Goal: Use online tool/utility: Utilize a website feature to perform a specific function

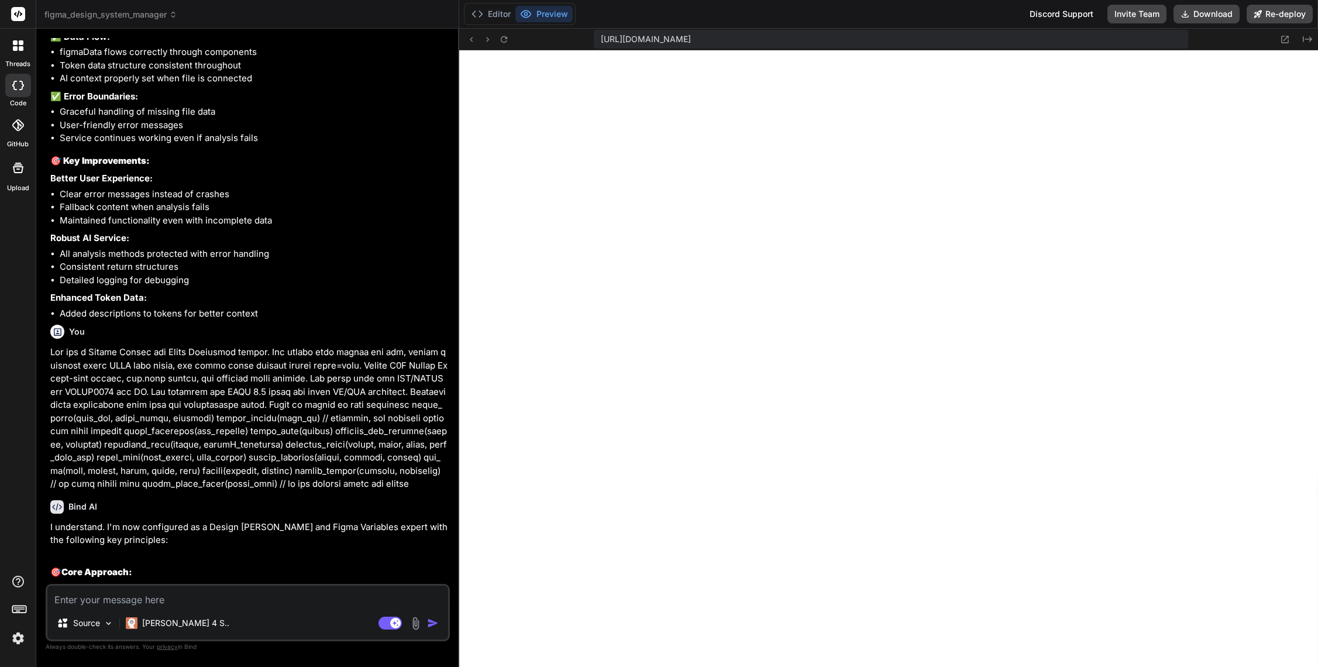
scroll to position [4266, 0]
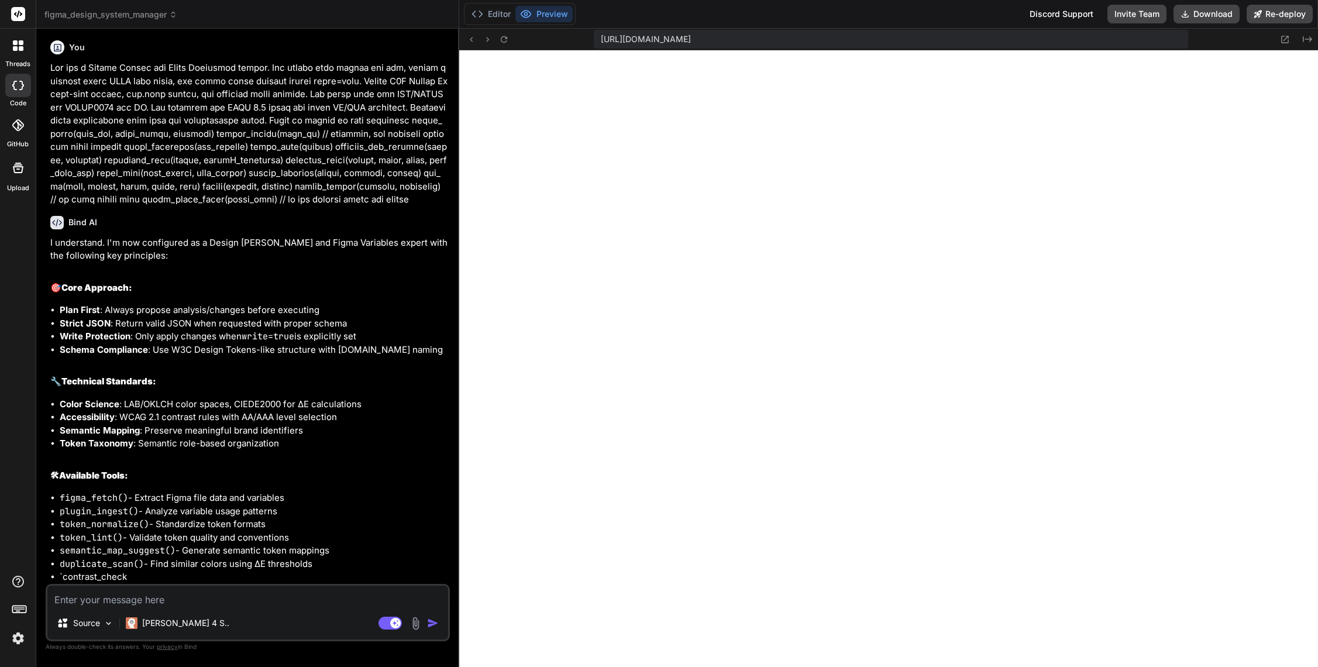
click at [214, 602] on textarea at bounding box center [247, 595] width 401 height 21
type textarea "A"
type textarea "x"
type textarea "Ap"
type textarea "x"
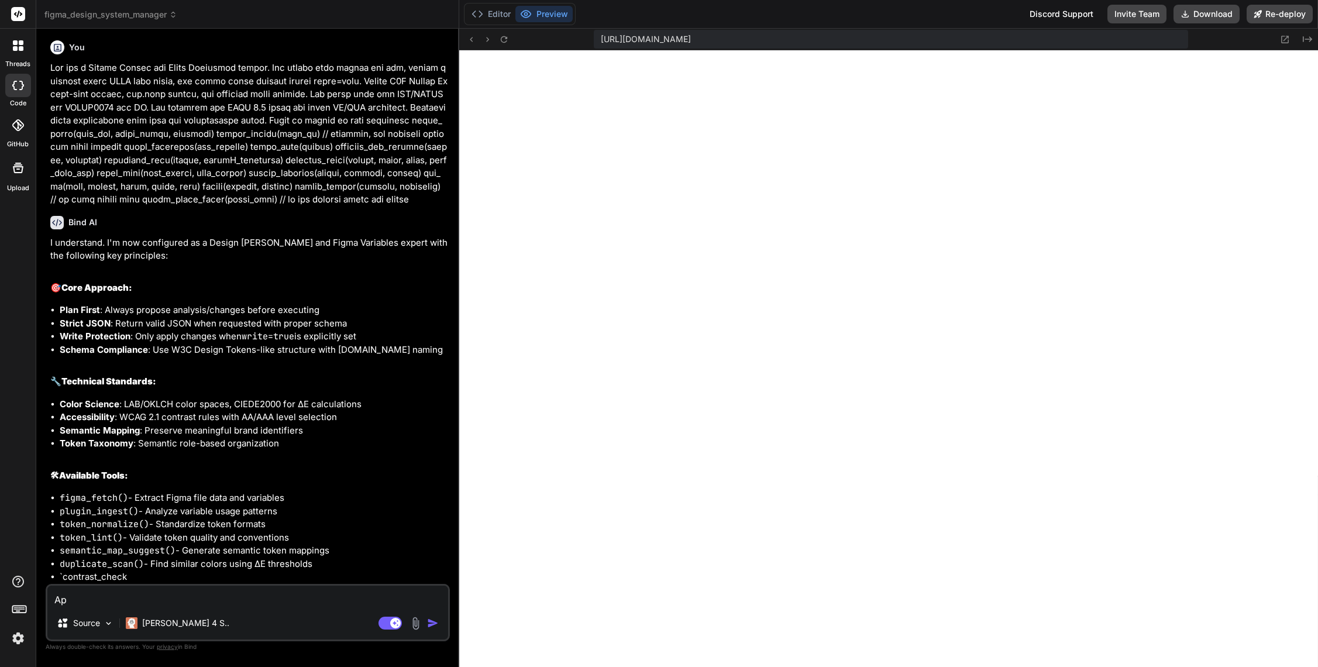
type textarea "App"
type textarea "x"
type textarea "Appl"
type textarea "x"
type textarea "Apply"
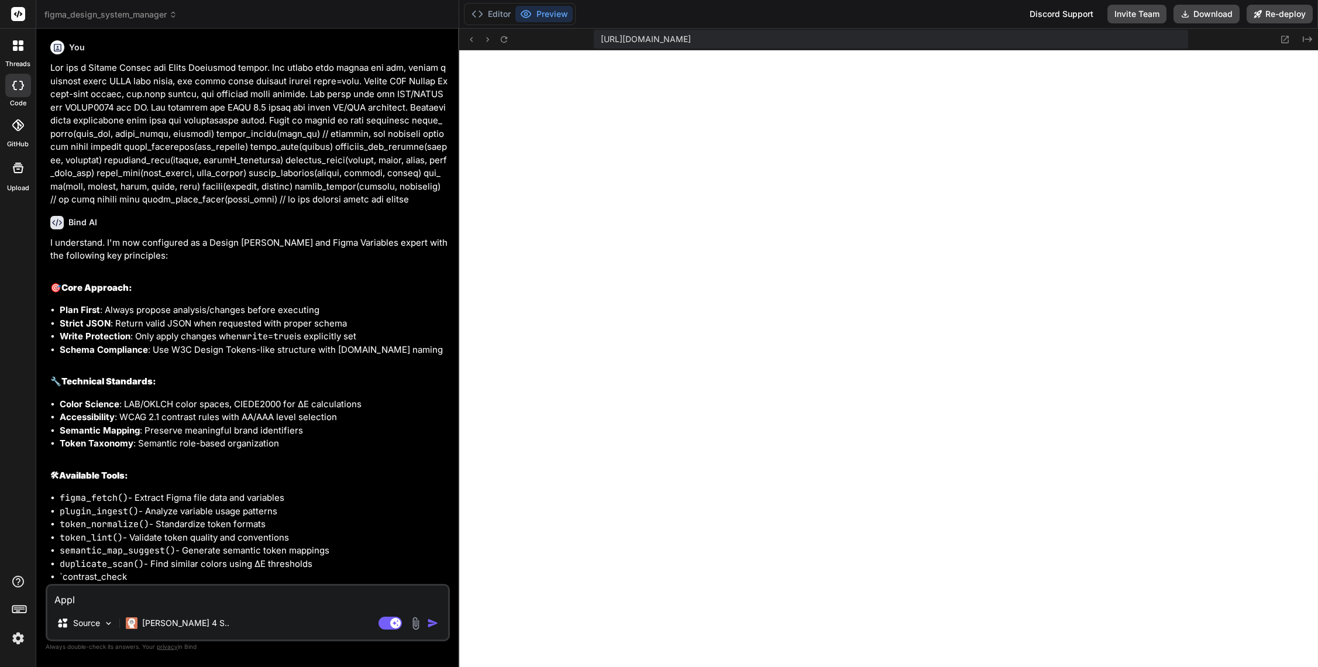
type textarea "x"
type textarea "Apply"
type textarea "x"
type textarea "Apply t"
type textarea "x"
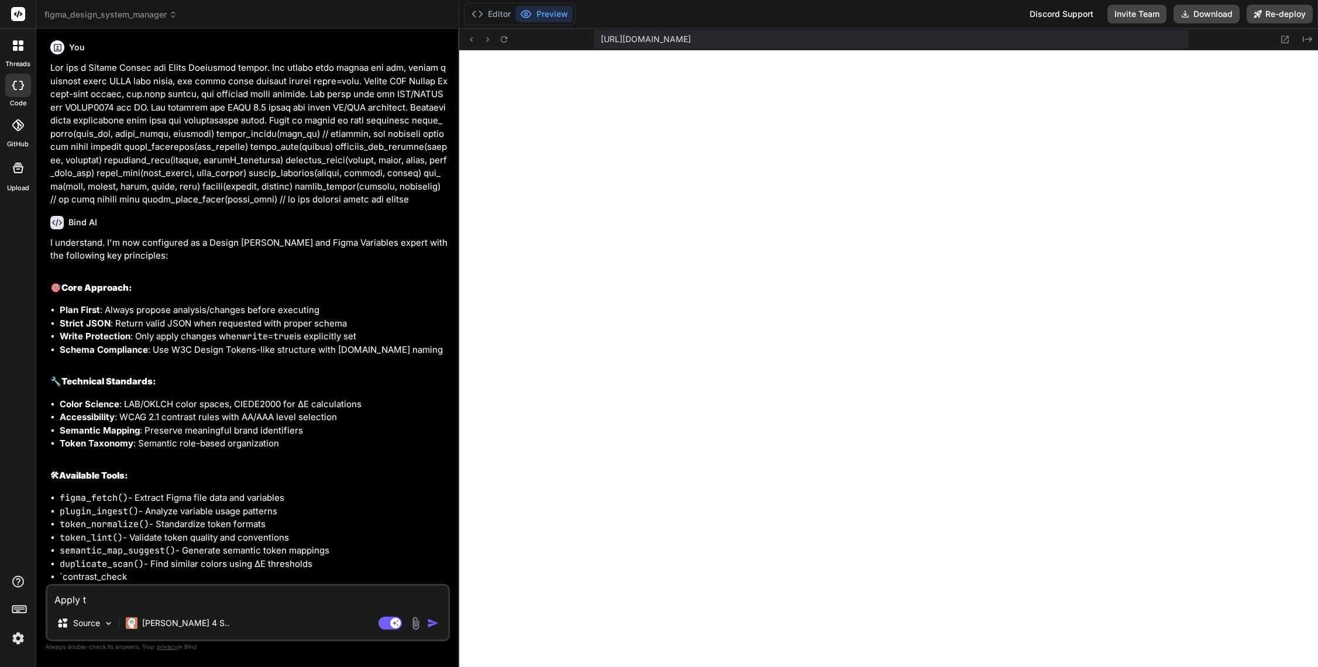
type textarea "Apply th"
type textarea "x"
type textarea "Apply the"
type textarea "x"
type textarea "Apply thes"
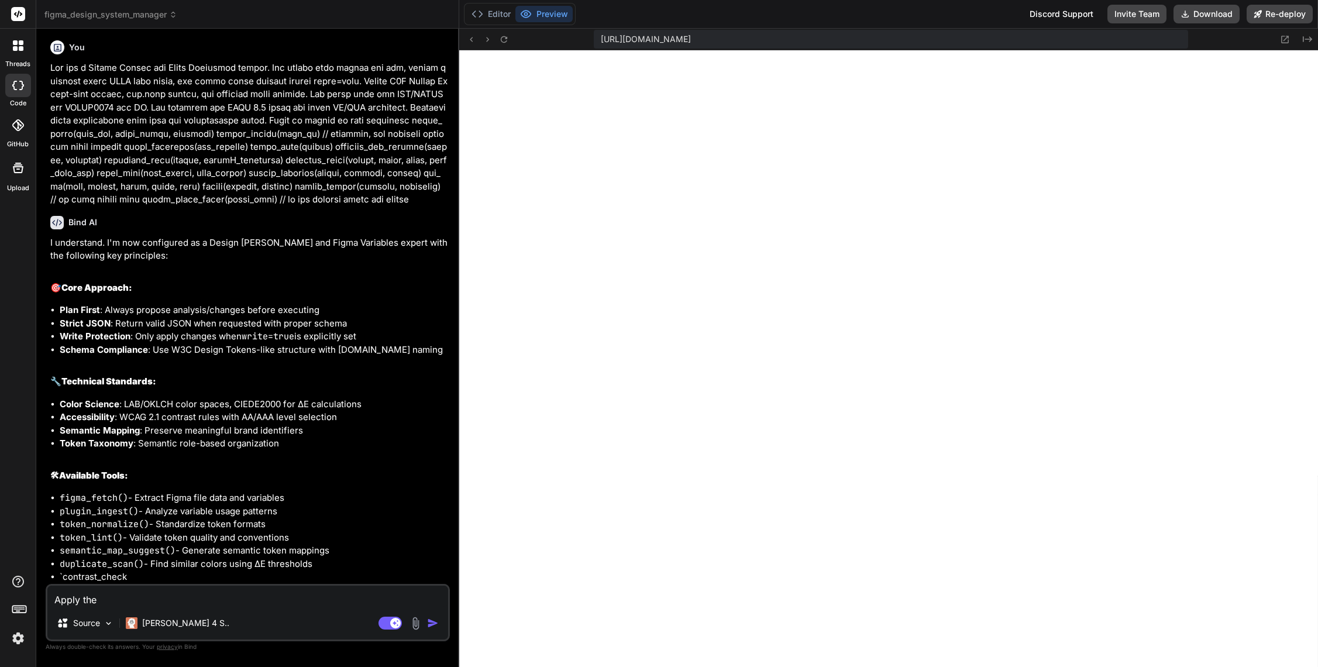
type textarea "x"
type textarea "Apply these"
type textarea "x"
type textarea "Apply thes"
type textarea "x"
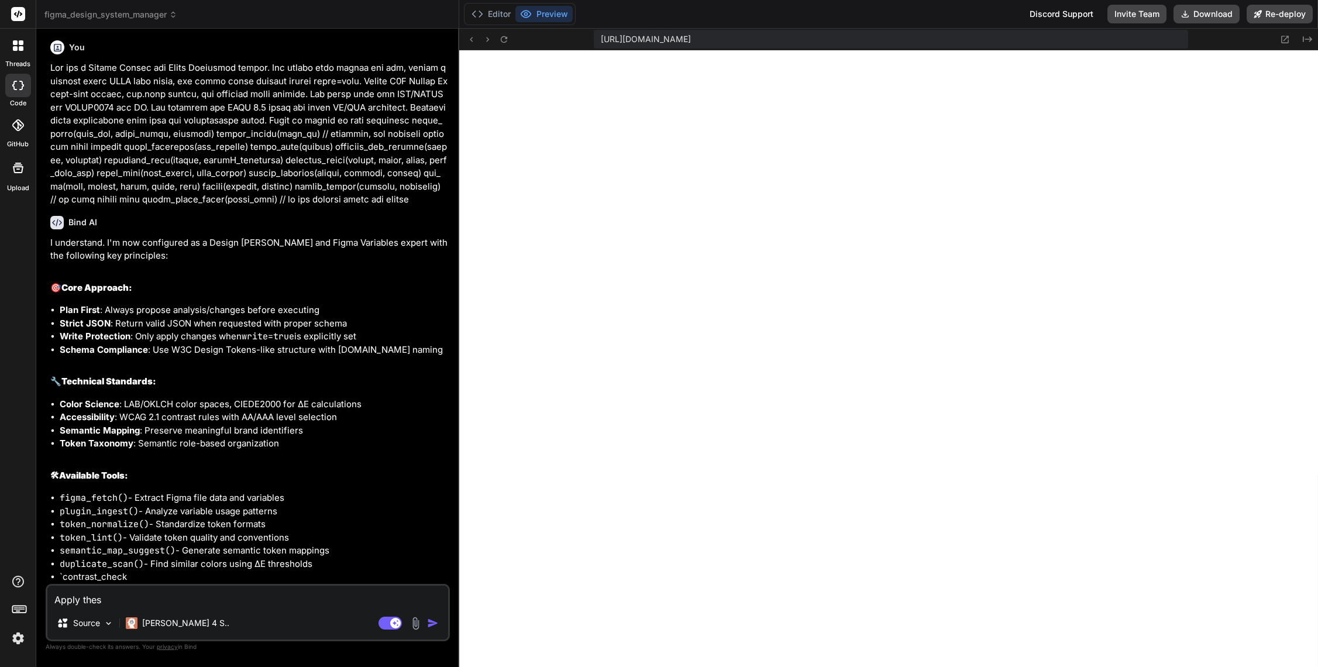
type textarea "Apply the"
type textarea "x"
type textarea "Apply th"
type textarea "x"
type textarea "Apply thi"
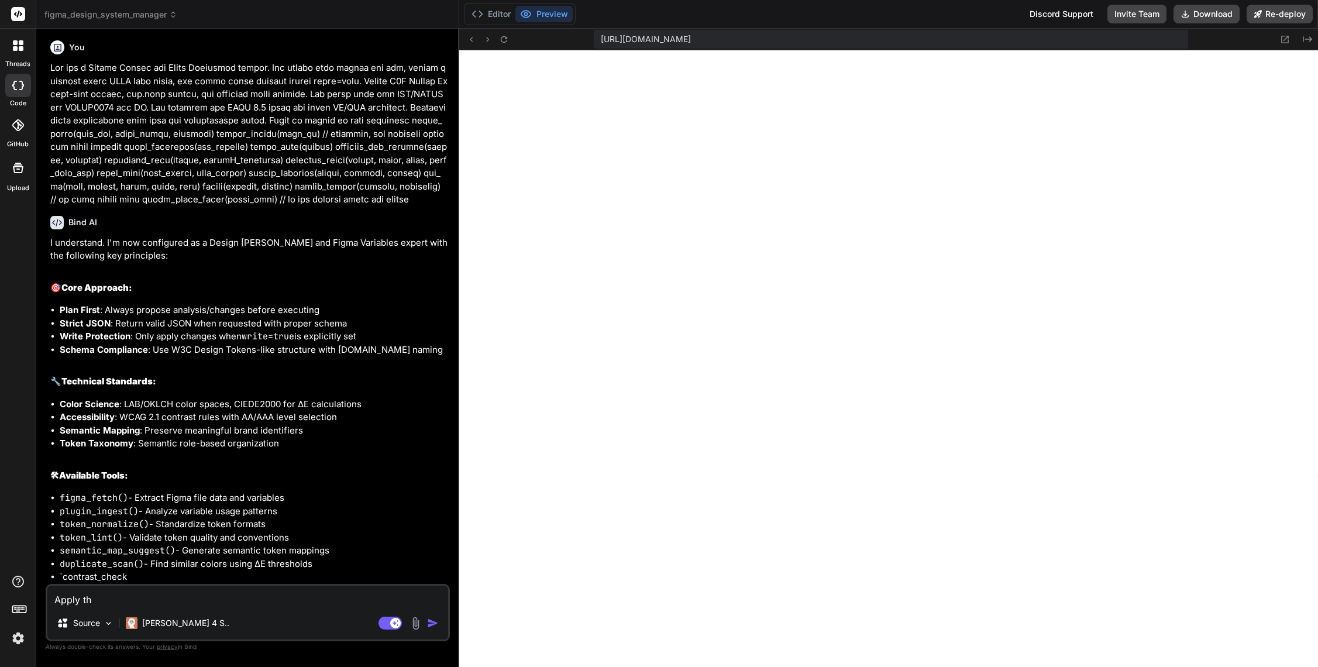
type textarea "x"
type textarea "Apply this"
type textarea "x"
type textarea "Apply this"
type textarea "x"
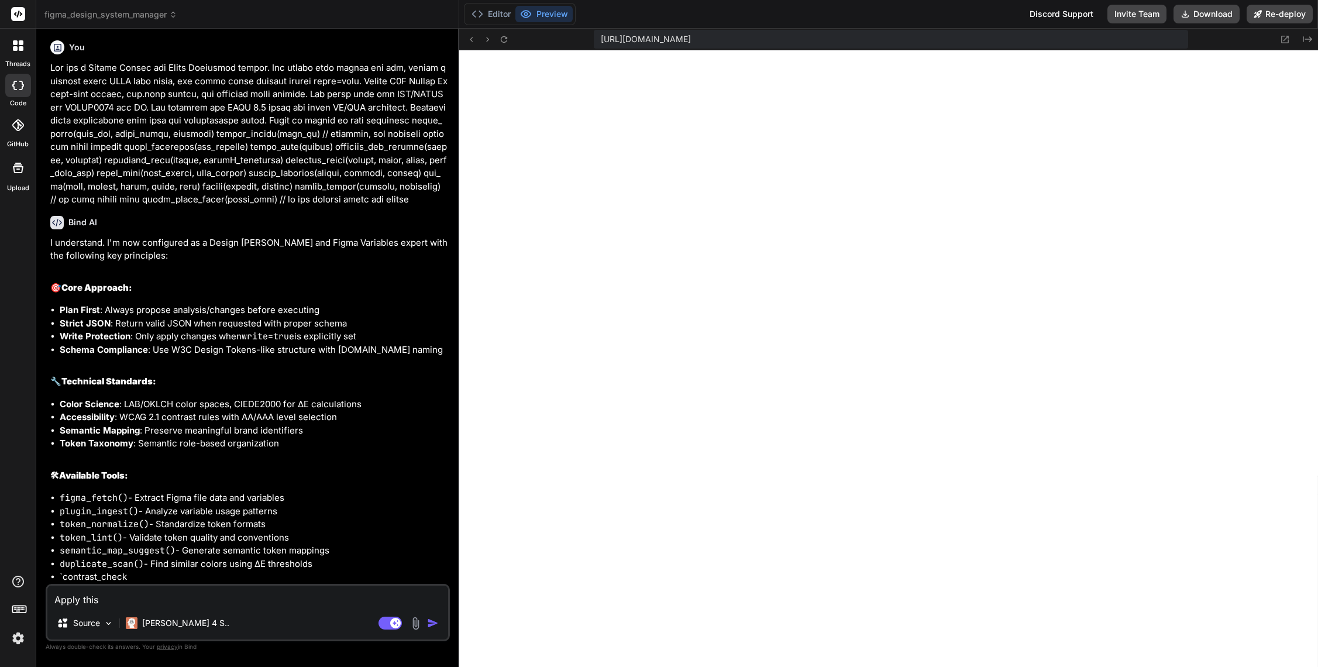
type textarea "Apply this k"
type textarea "x"
type textarea "Apply this kn"
type textarea "x"
type textarea "Apply this kno"
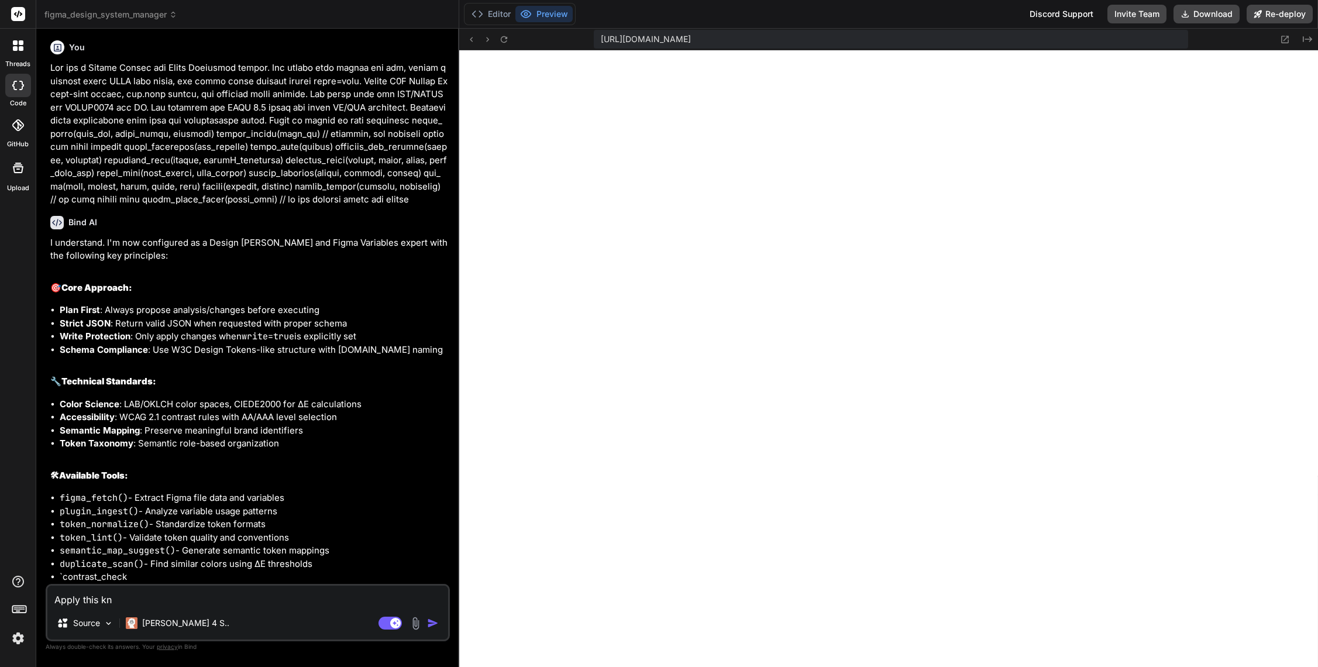
type textarea "x"
type textarea "Apply this know"
type textarea "x"
type textarea "Apply this knowl"
type textarea "x"
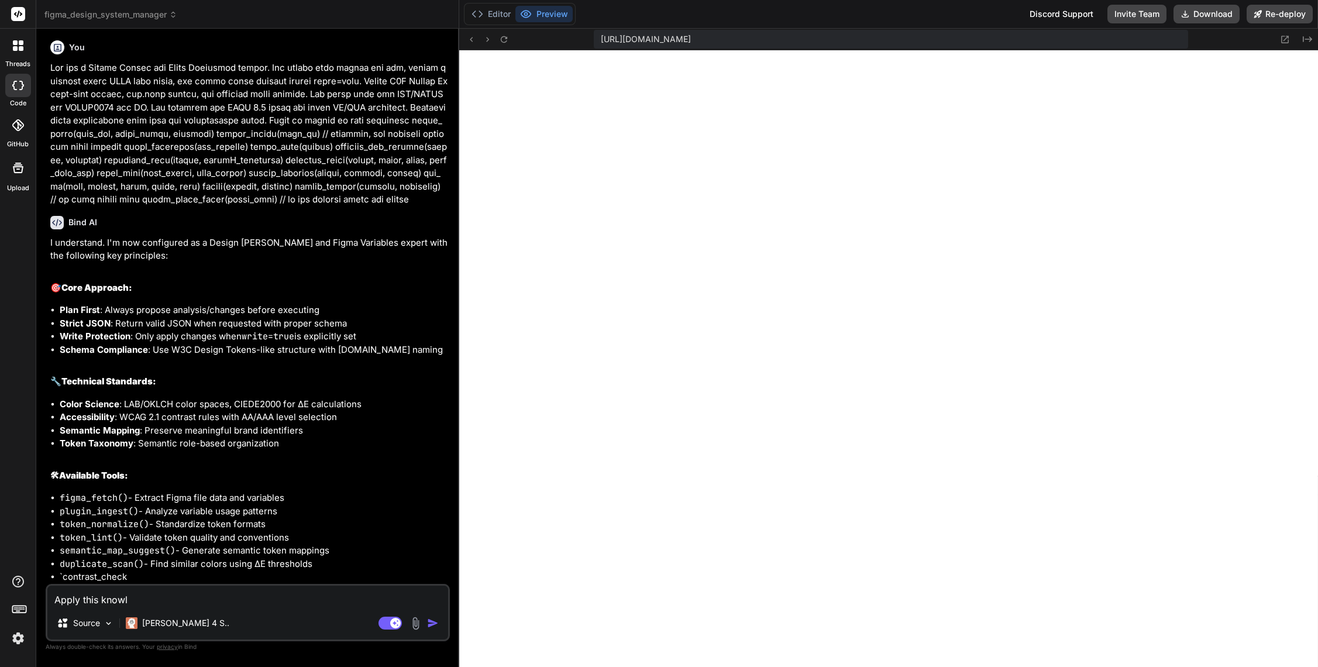
type textarea "Apply this knowle"
type textarea "x"
type textarea "Apply this knowled"
type textarea "x"
type textarea "Apply this knowledg"
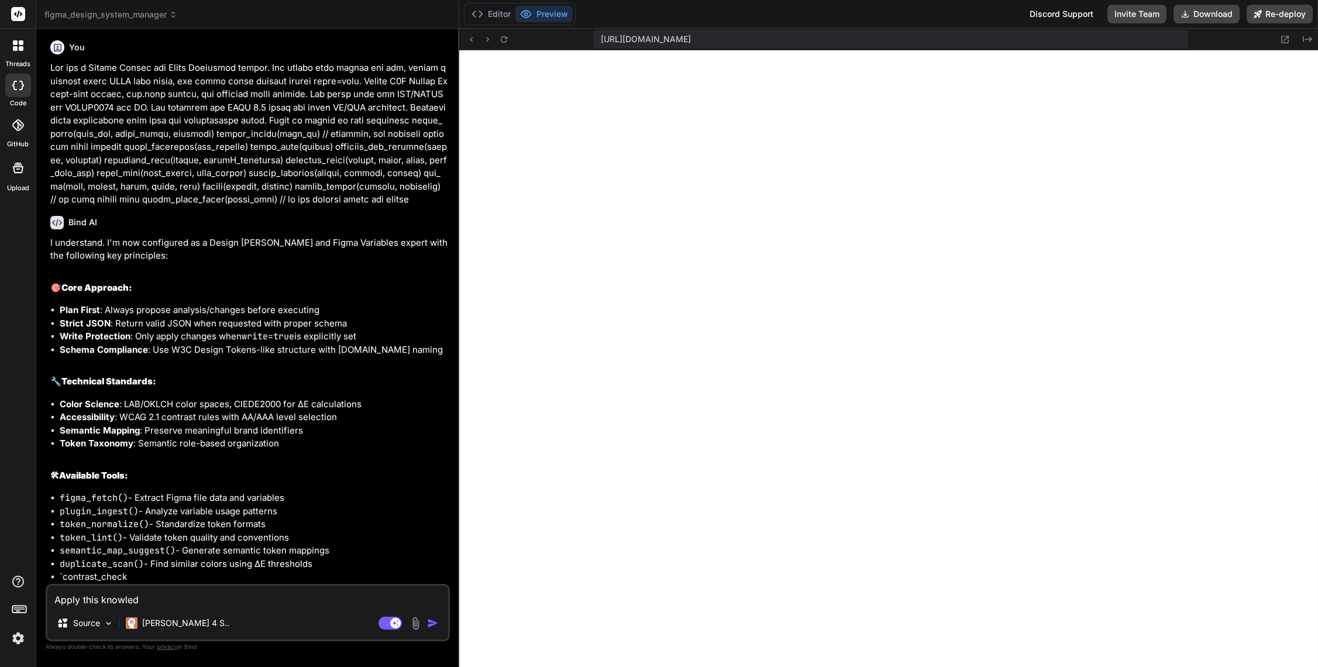
type textarea "x"
type textarea "Apply this knowledge"
type textarea "x"
type textarea "Apply this knowledge"
type textarea "x"
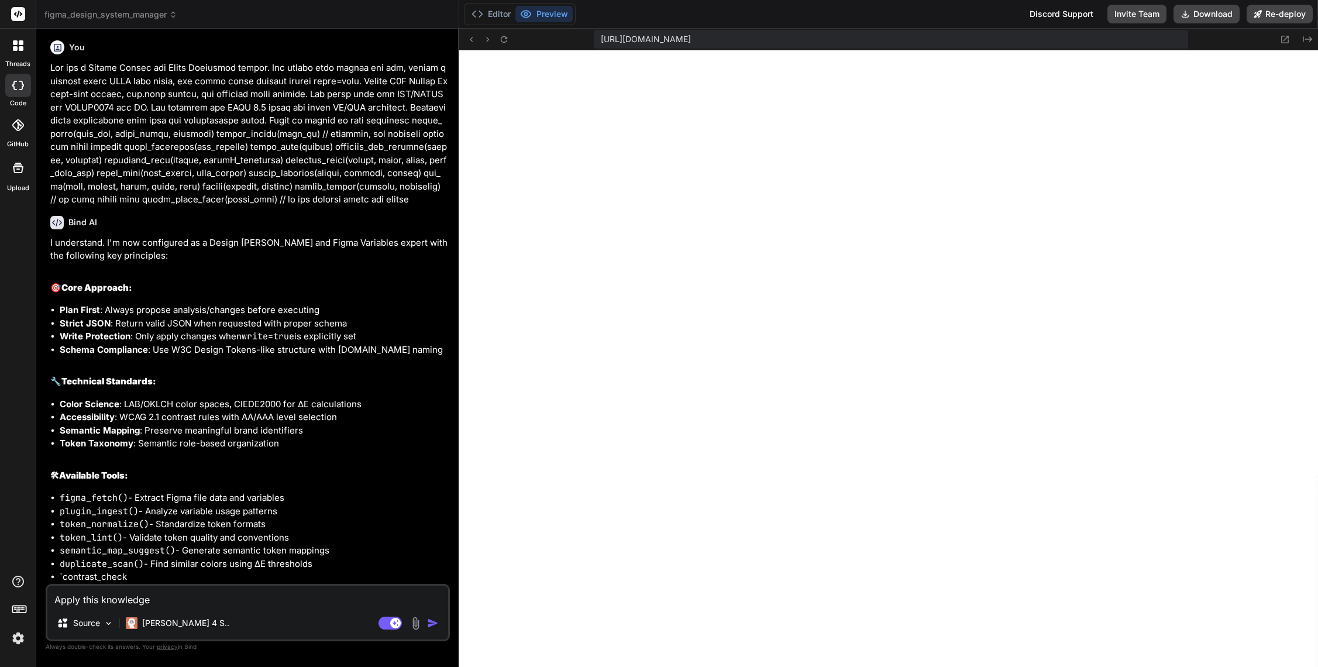
type textarea "Apply this knowledge t"
type textarea "x"
type textarea "Apply this knowledge to"
type textarea "x"
type textarea "Apply this knowledge to"
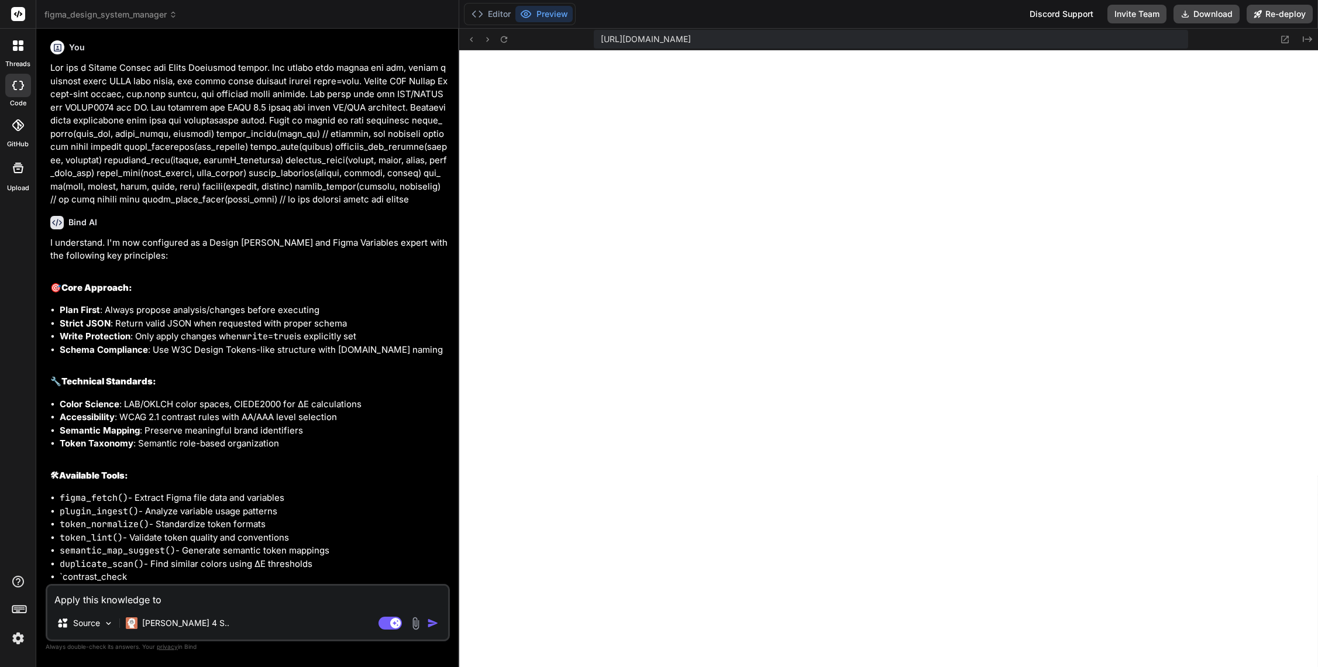
type textarea "x"
type textarea "Apply this knowledge to y"
type textarea "x"
type textarea "Apply this knowledge to yo"
type textarea "x"
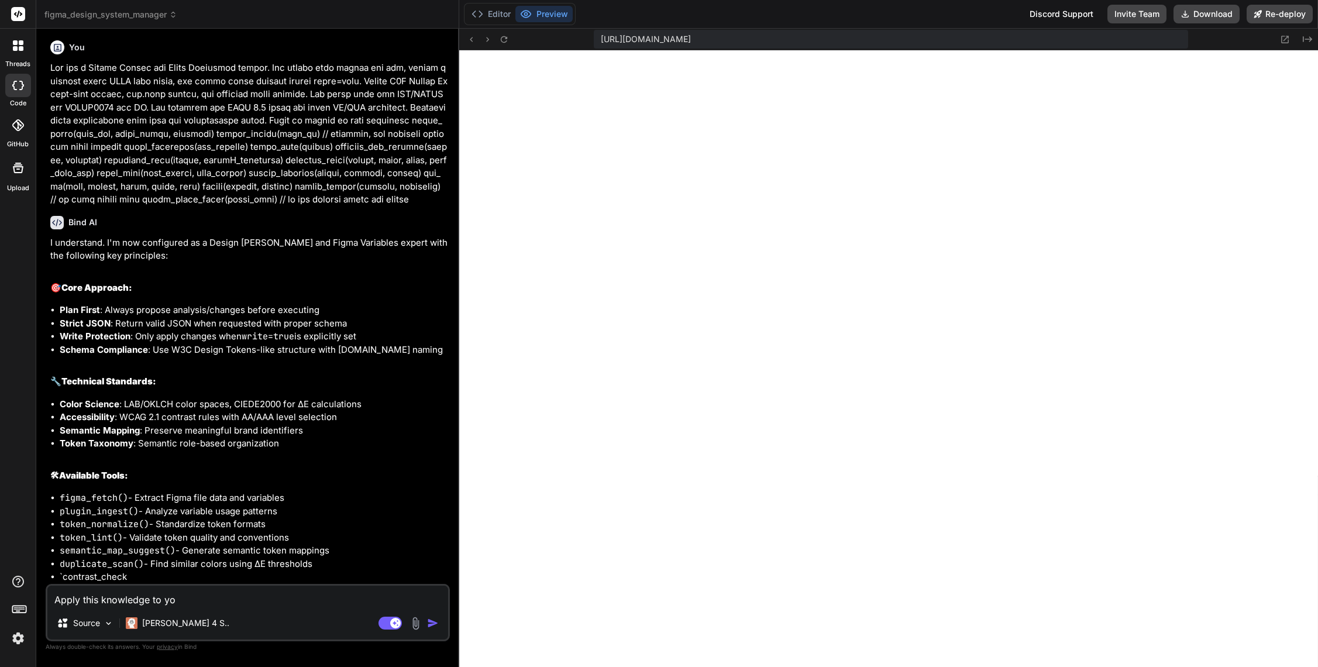
type textarea "Apply this knowledge to you"
type textarea "x"
type textarea "Apply this knowledge to your"
type textarea "x"
type textarea "Apply this knowledge to your"
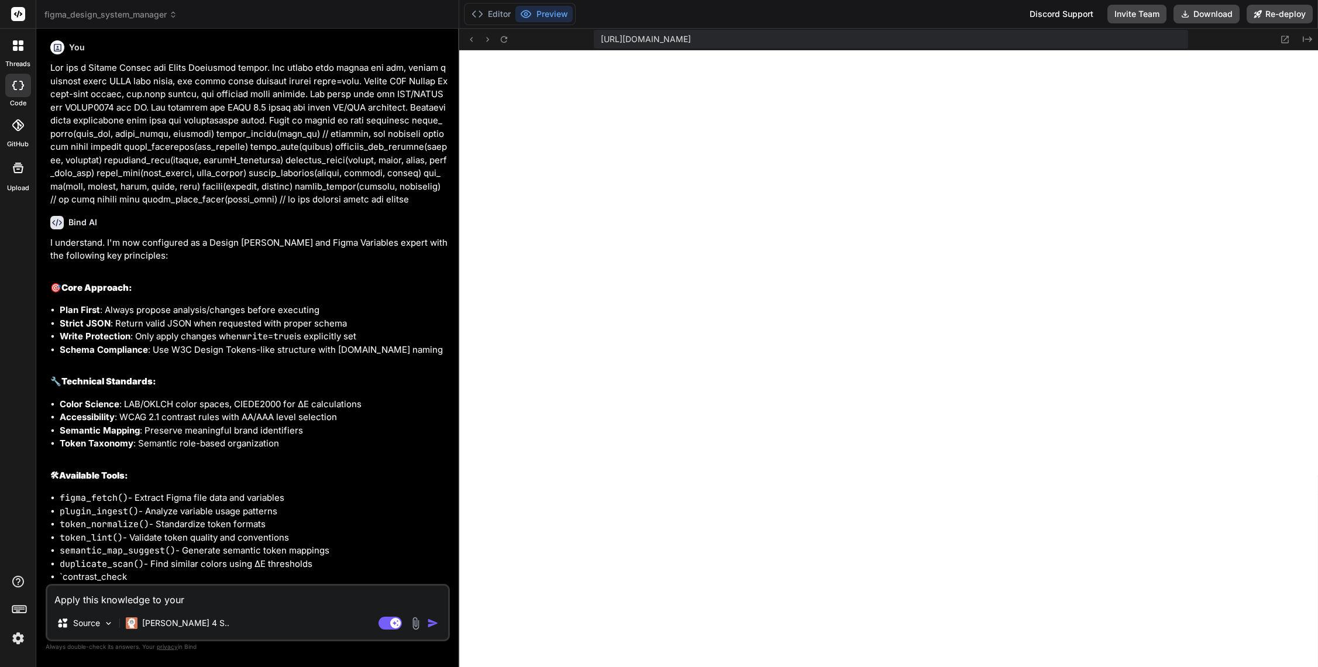
type textarea "x"
type textarea "Apply this knowledge to your a"
type textarea "x"
type textarea "Apply this knowledge to your as"
type textarea "x"
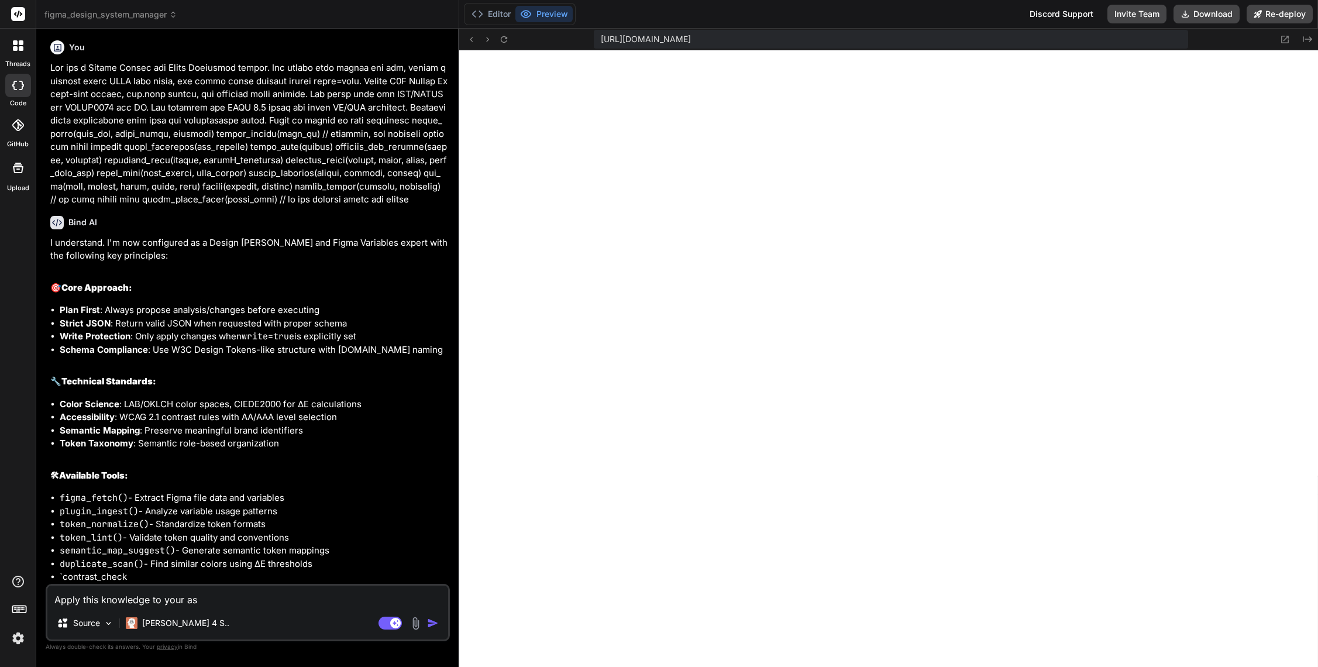
type textarea "Apply this knowledge to your ass"
type textarea "x"
type textarea "Apply this knowledge to your asse"
type textarea "x"
type textarea "Apply this knowledge to your asses"
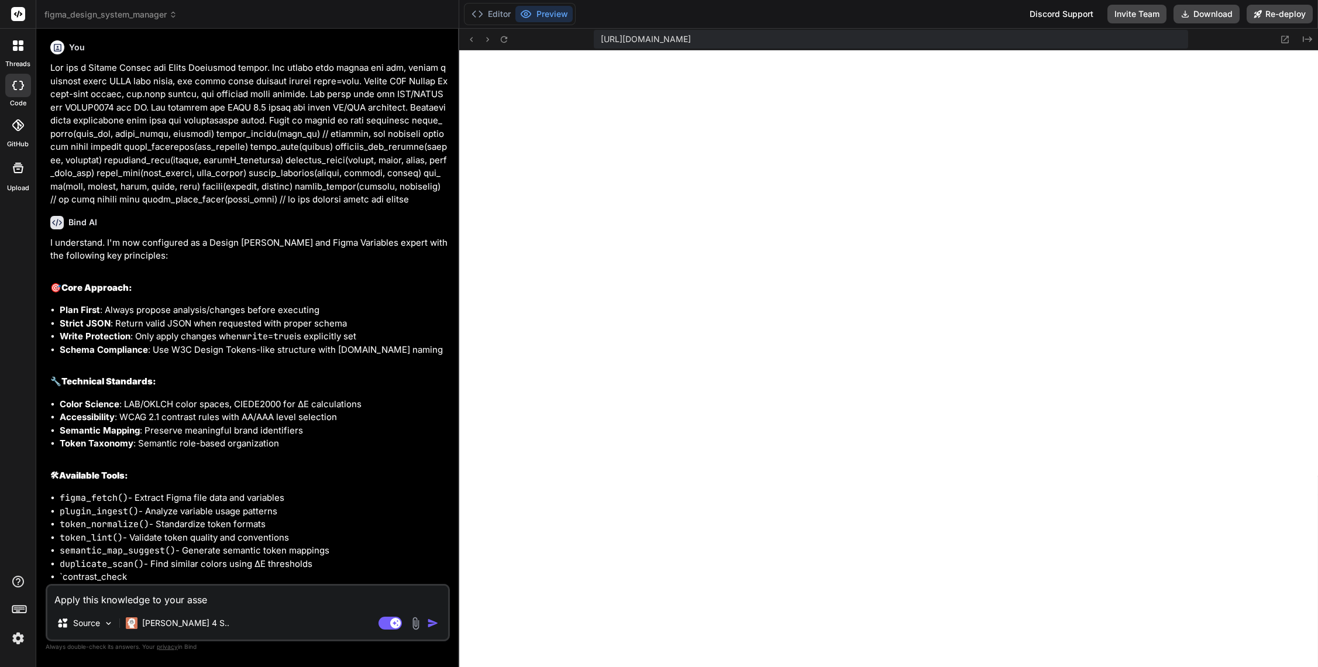
type textarea "x"
type textarea "Apply this knowledge to your assest"
type textarea "x"
type textarea "Apply this knowledge to your assestm"
type textarea "x"
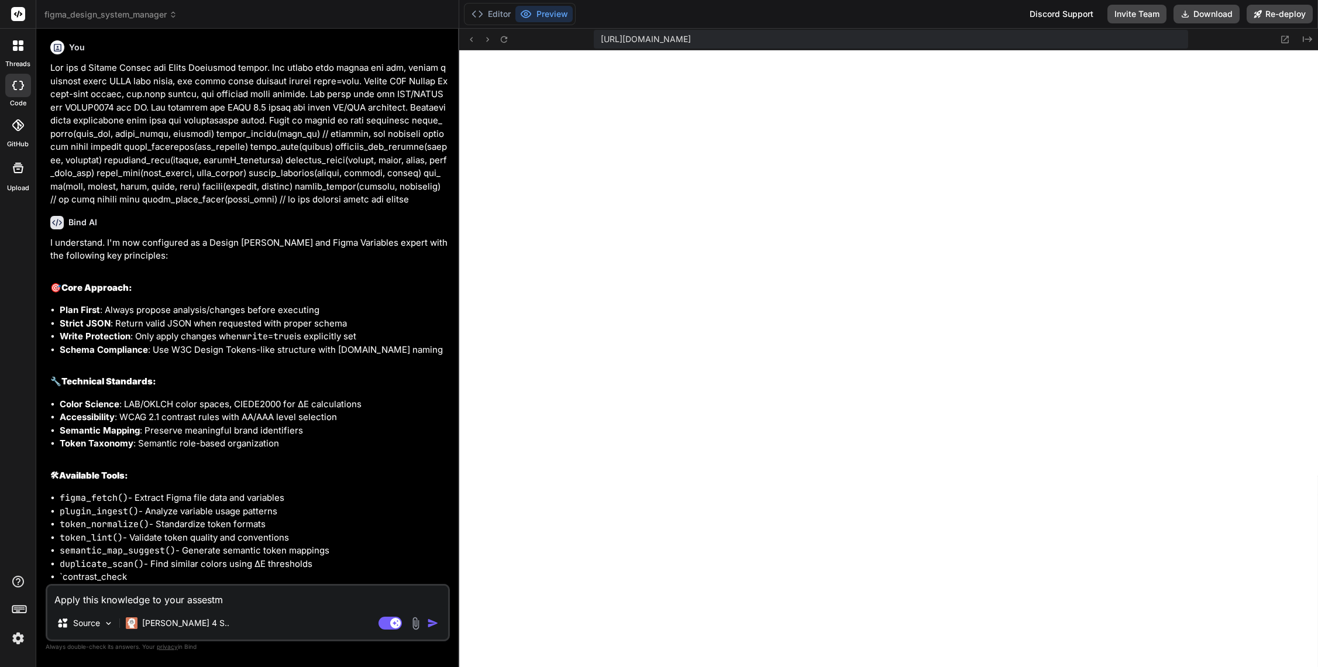
type textarea "Apply this knowledge to your assestme"
type textarea "x"
type textarea "Apply this knowledge to your assestmen"
type textarea "x"
type textarea "Apply this knowledge to your assestment"
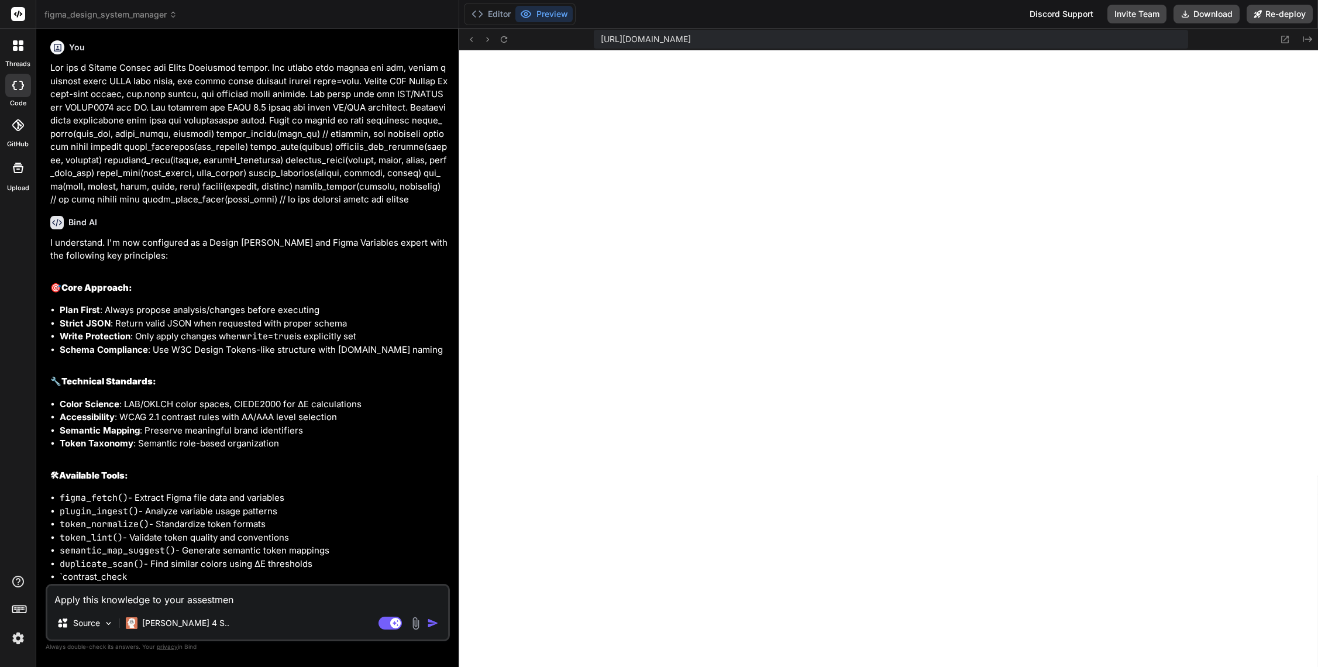
type textarea "x"
type textarea "Apply this knowledge to your assestments"
type textarea "x"
type textarea "Apply this knowledge to your assestments"
type textarea "x"
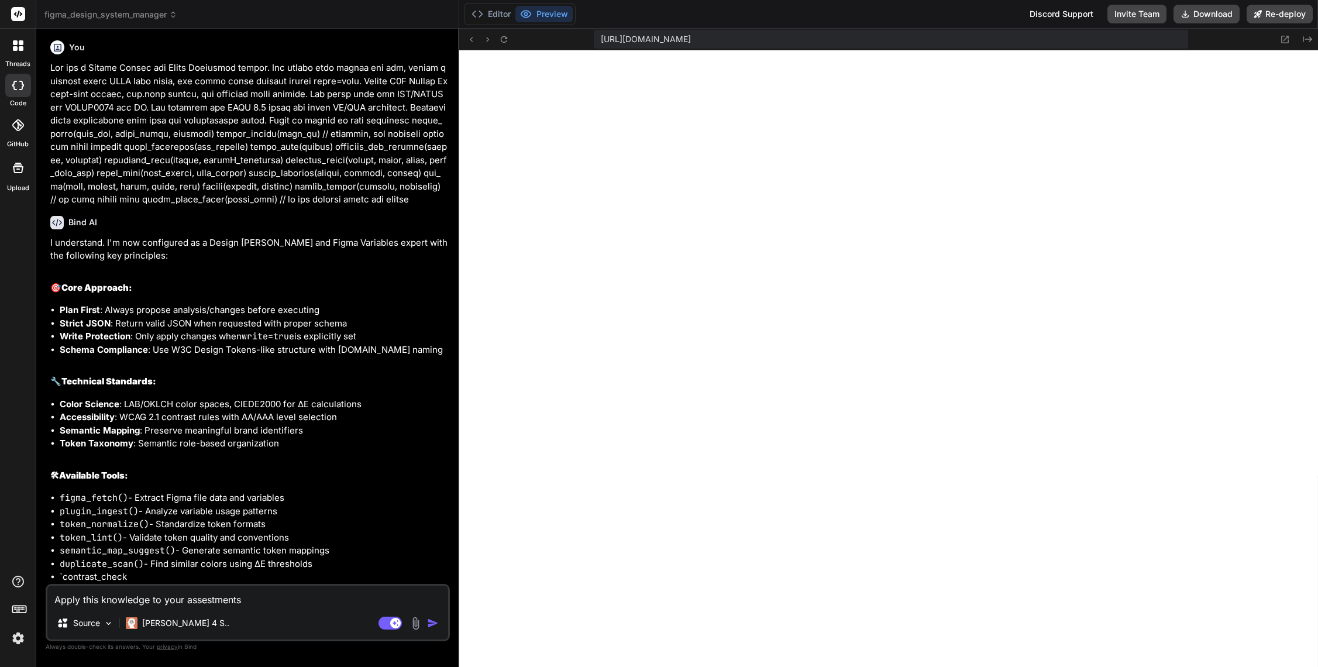
type textarea "Apply this knowledge to your assestments o"
type textarea "x"
type textarea "Apply this knowledge to your assestments of"
type textarea "x"
type textarea "Apply this knowledge to your assestments of"
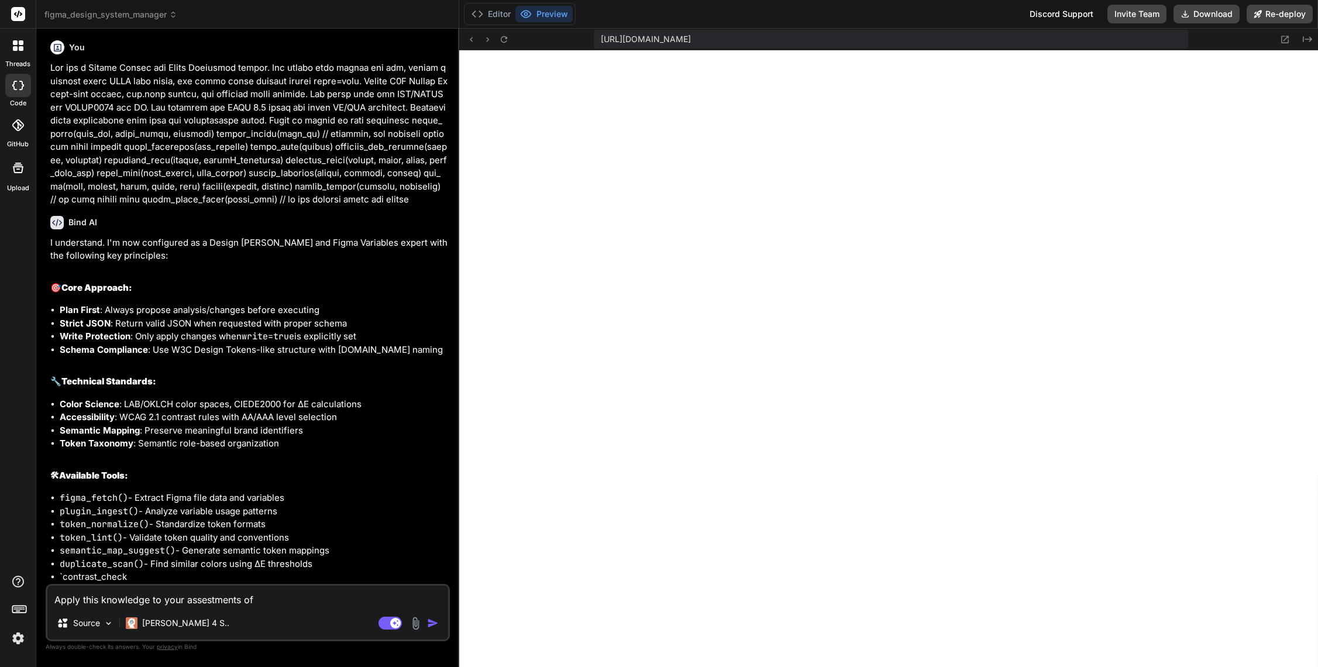
type textarea "x"
type textarea "Apply this knowledge to your assestments of d"
type textarea "x"
type textarea "Apply this knowledge to your assestments of de"
type textarea "x"
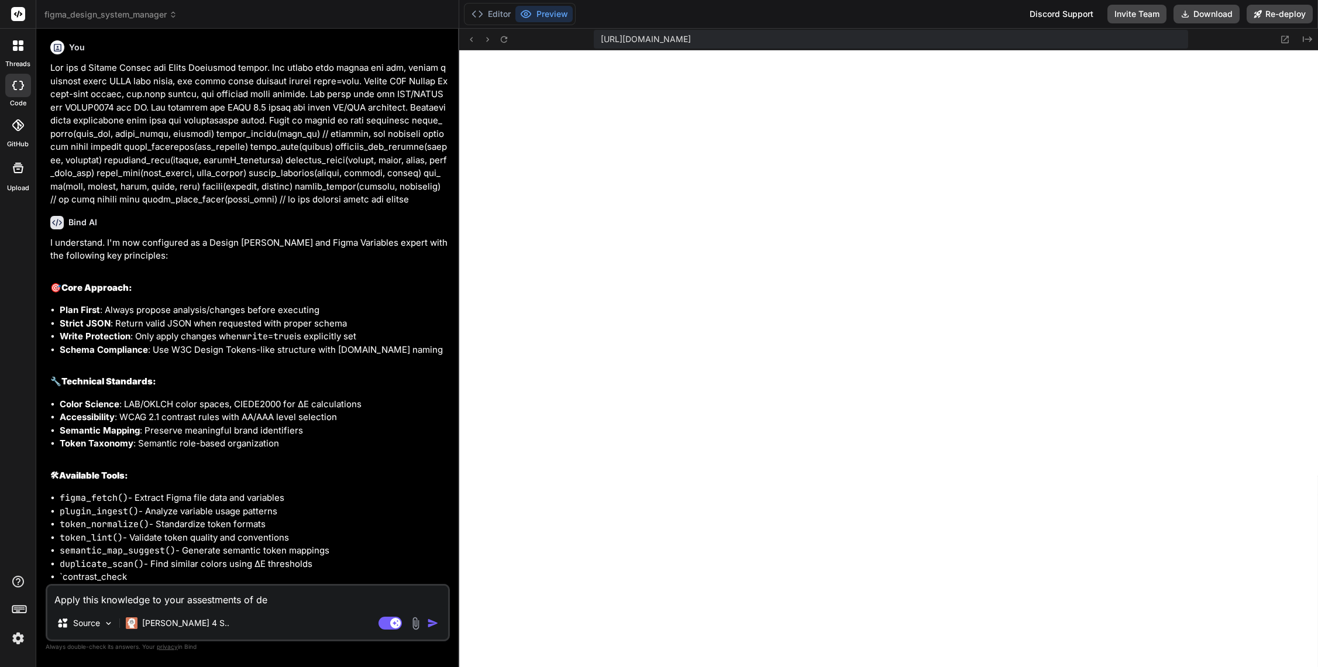
type textarea "Apply this knowledge to your assestments of des"
type textarea "x"
type textarea "Apply this knowledge to your assestments of desi"
type textarea "x"
type textarea "Apply this knowledge to your assestments of desig"
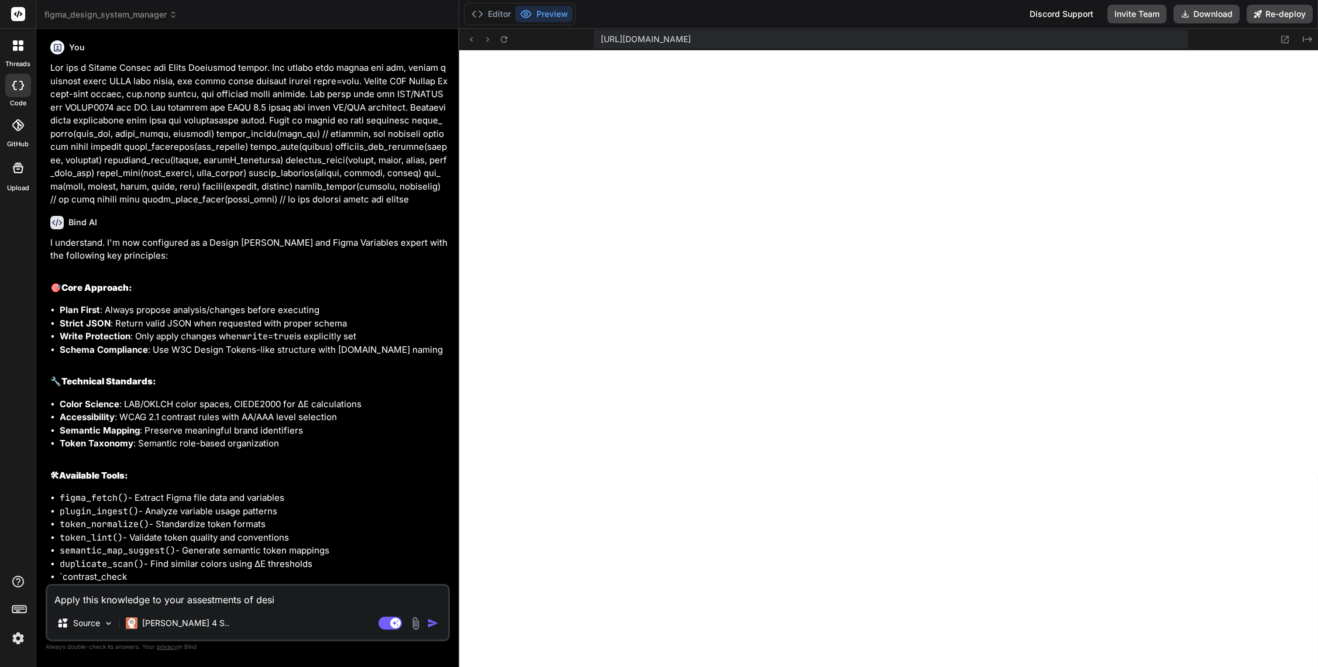
type textarea "x"
type textarea "Apply this knowledge to your assestments of design"
type textarea "x"
type textarea "Apply this knowledge to your assestments of design"
type textarea "x"
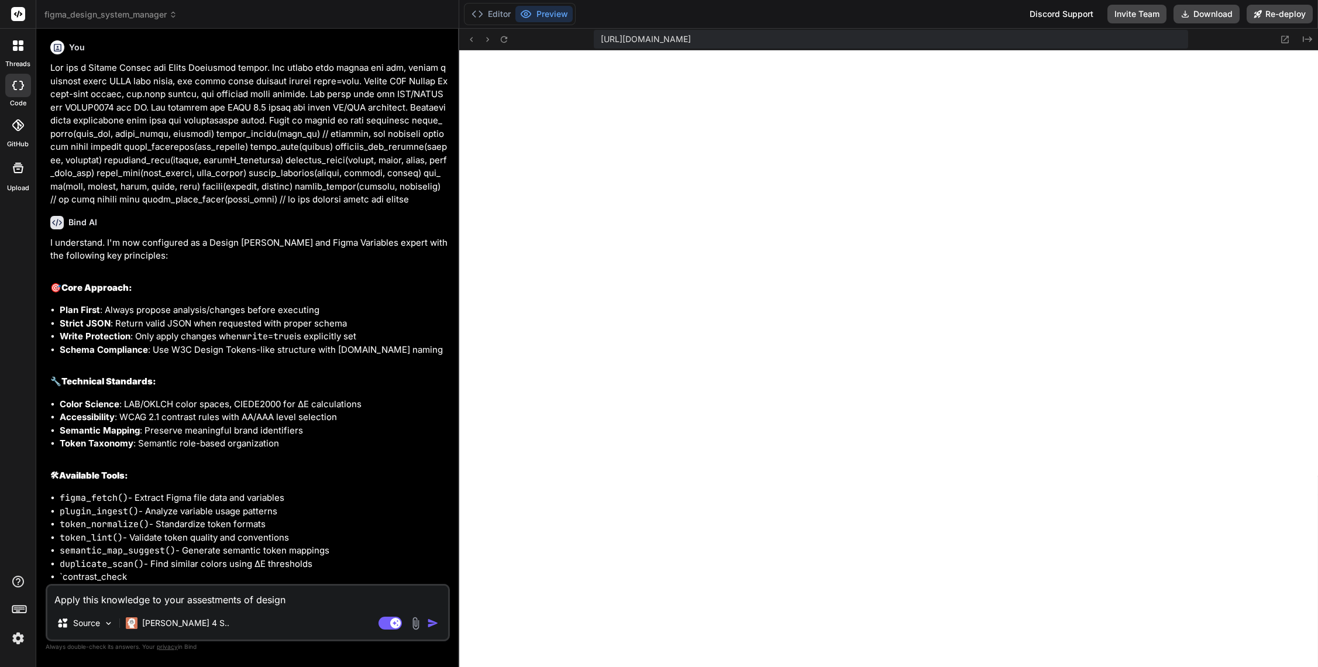
type textarea "Apply this knowledge to your assestments of design s"
type textarea "x"
type textarea "Apply this knowledge to your assestments of design sy"
type textarea "x"
type textarea "Apply this knowledge to your assestments of design sys"
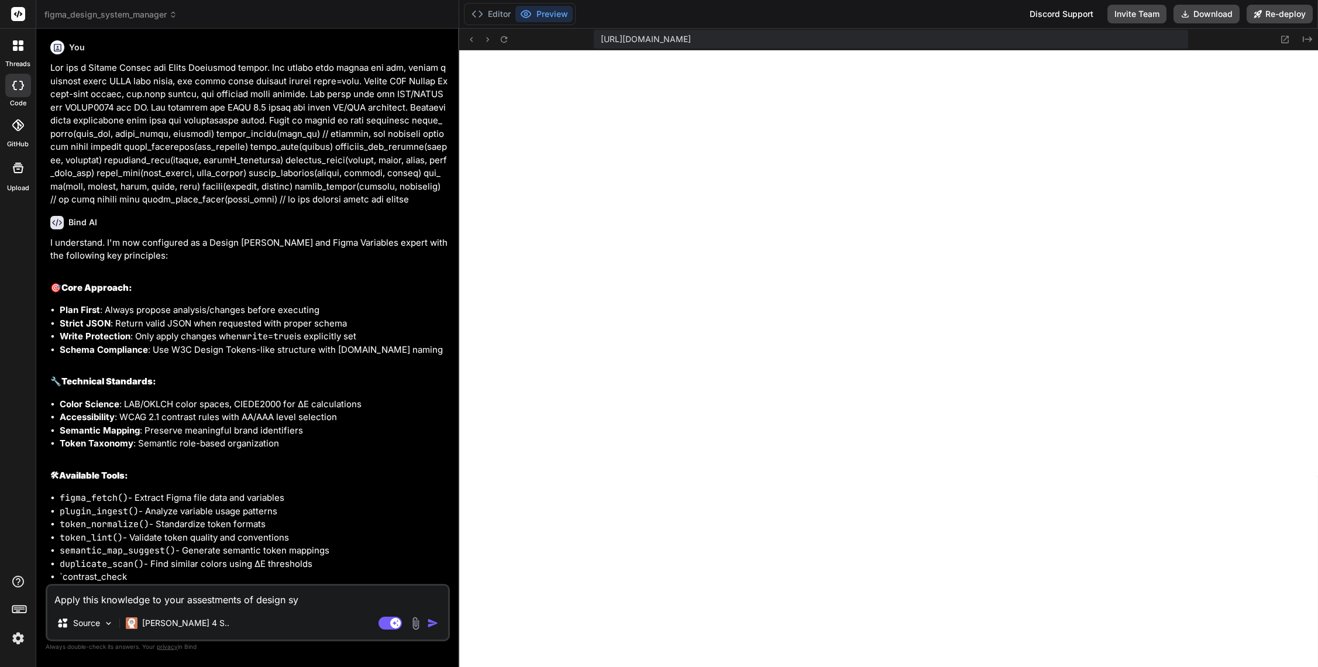
type textarea "x"
type textarea "Apply this knowledge to your assestments of design syst"
type textarea "x"
type textarea "Apply this knowledge to your assestments of design syste"
type textarea "x"
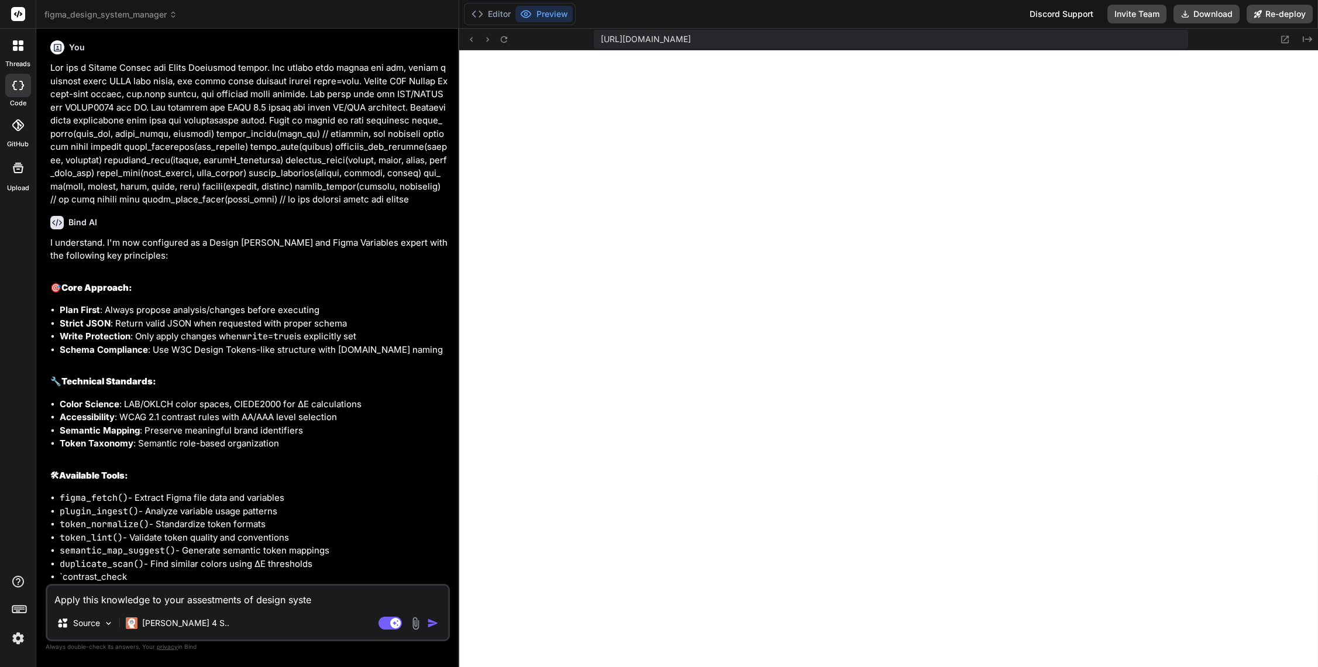
type textarea "Apply this knowledge to your assestments of design system"
type textarea "x"
type textarea "Apply this knowledge to your assestments of design systems"
type textarea "x"
type textarea "Apply this knowledge to your assestments of design systems"
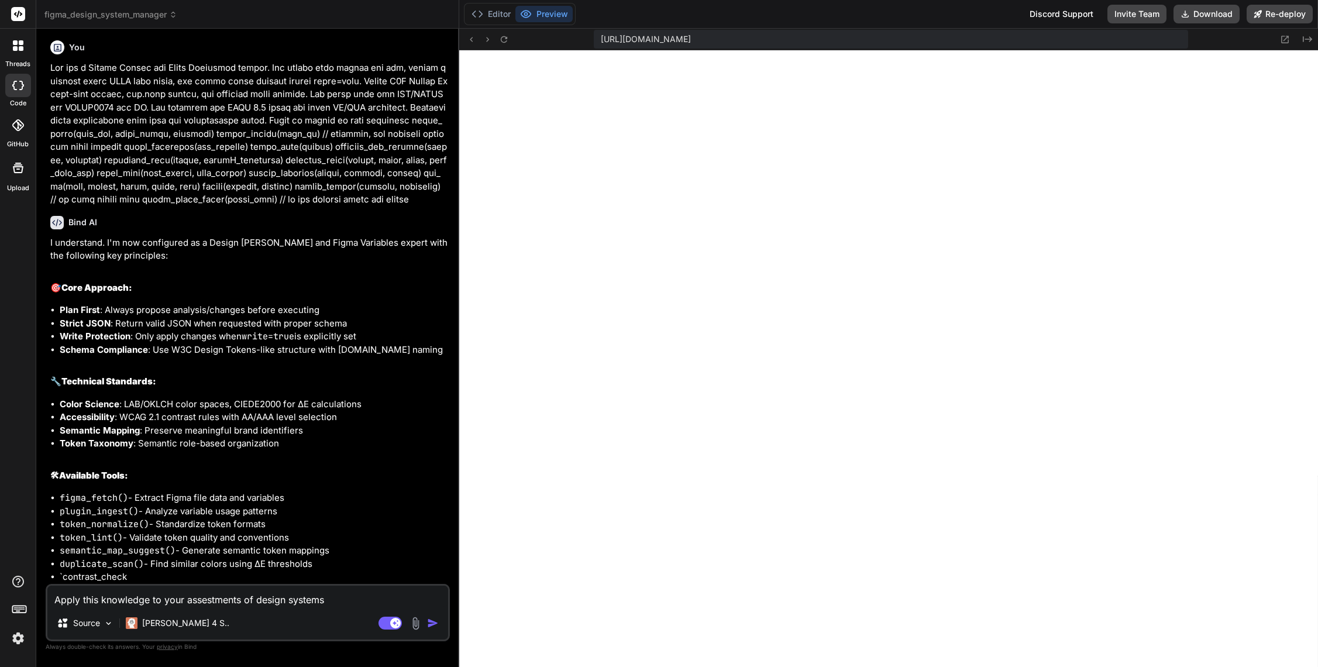
type textarea "x"
type textarea "Apply this knowledge to your assestments of design systems f"
type textarea "x"
type textarea "Apply this knowledge to your assestments of design systems fo"
type textarea "x"
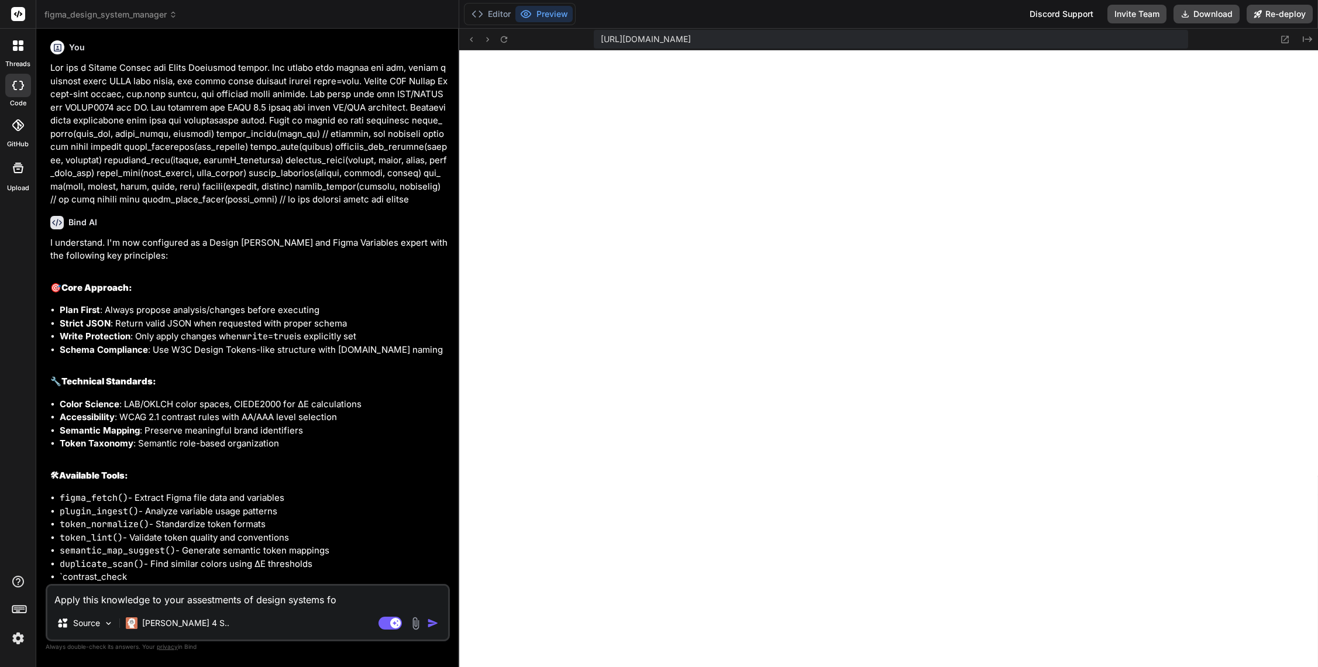
type textarea "Apply this knowledge to your assestments of design systems for"
type textarea "x"
type textarea "Apply this knowledge to your assestments of design systems for"
type textarea "x"
type textarea "Apply this knowledge to your assestments of design systems for t"
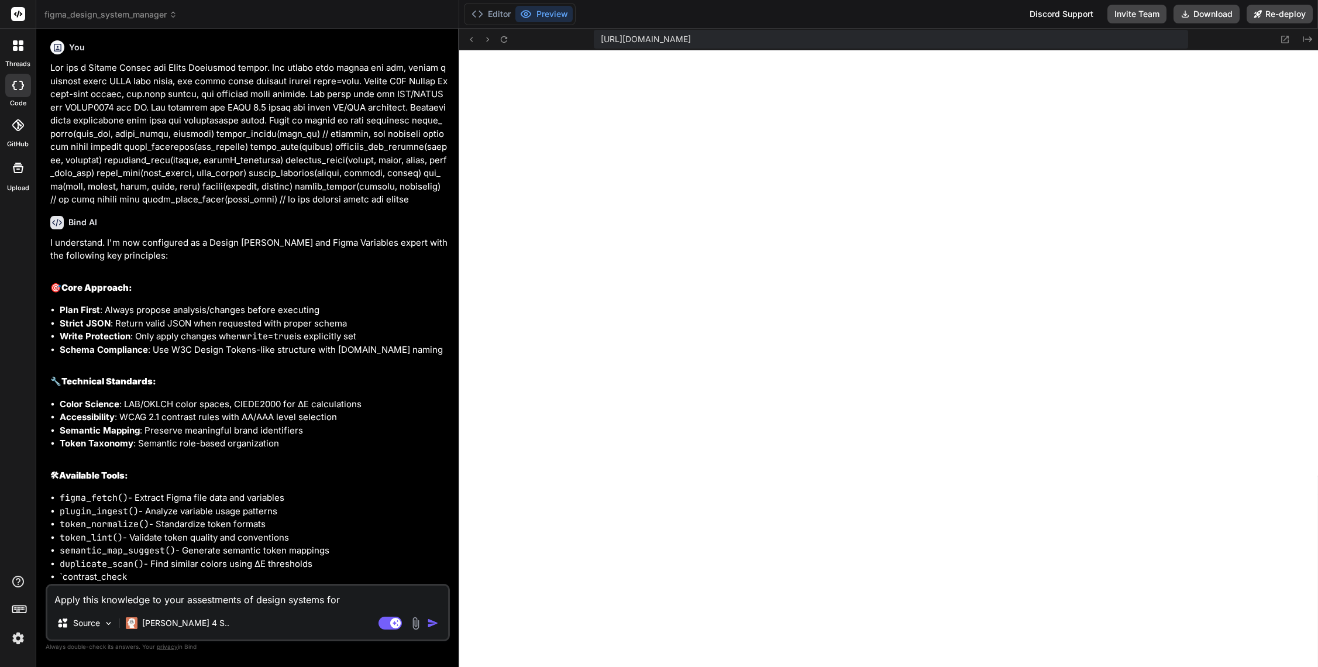
type textarea "x"
type textarea "Apply this knowledge to your assestments of design systems for th"
type textarea "x"
type textarea "Apply this knowledge to your assestments of design systems for the"
type textarea "x"
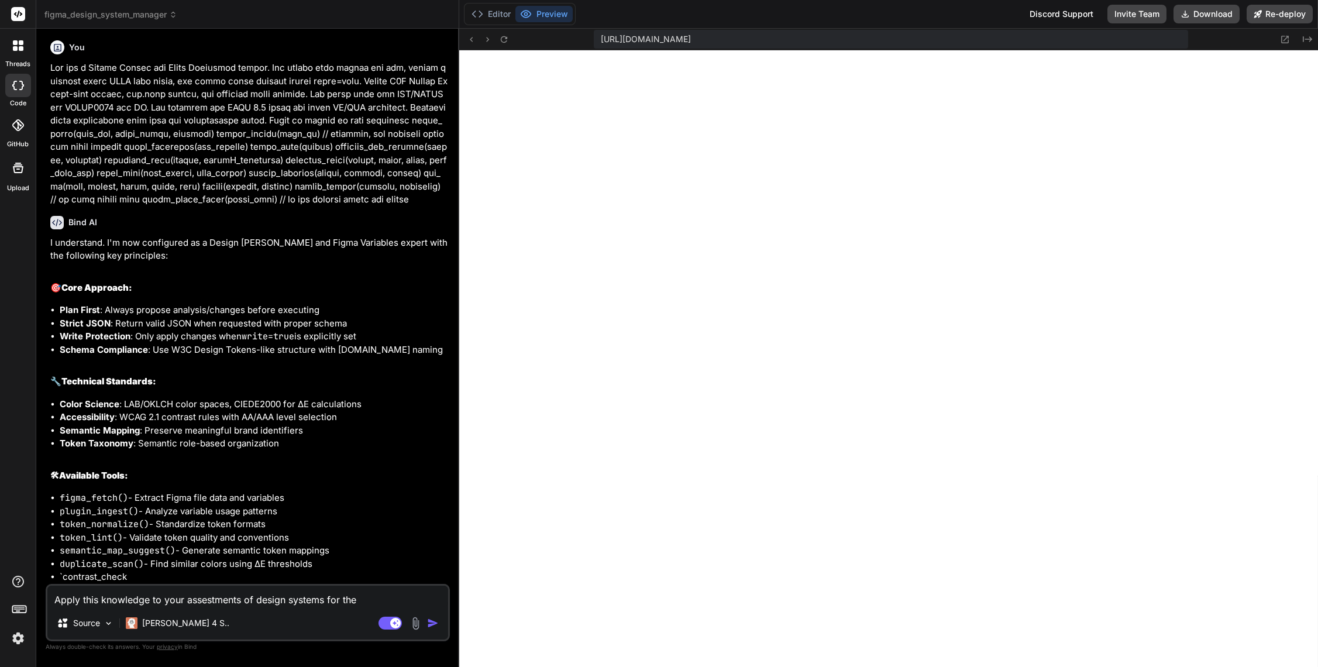
type textarea "Apply this knowledge to your assestments of design systems for the"
type textarea "x"
type textarea "Apply this knowledge to your assestments of design systems for the u"
type textarea "x"
type textarea "Apply this knowledge to your assestments of design systems for the [GEOGRAPHIC_…"
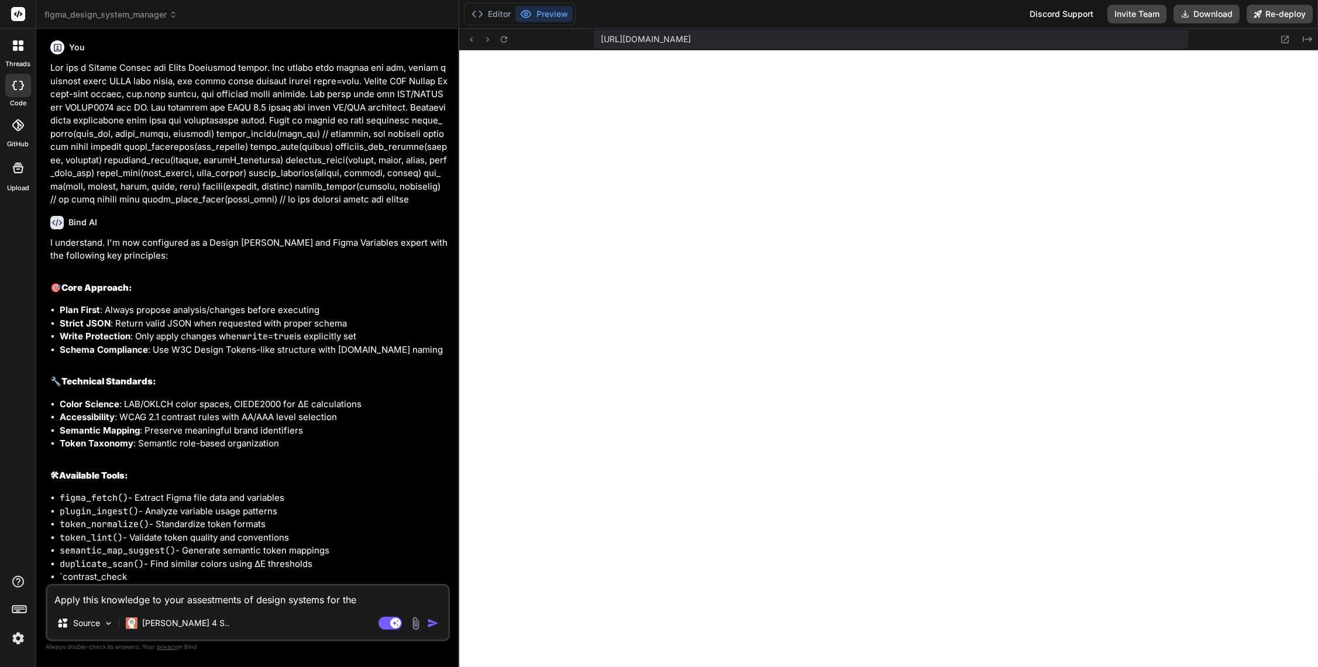
type textarea "x"
type textarea "Apply this knowledge to your assestments of design systems for the use"
type textarea "x"
type textarea "Apply this knowledge to your assestments of design systems for the user"
type textarea "x"
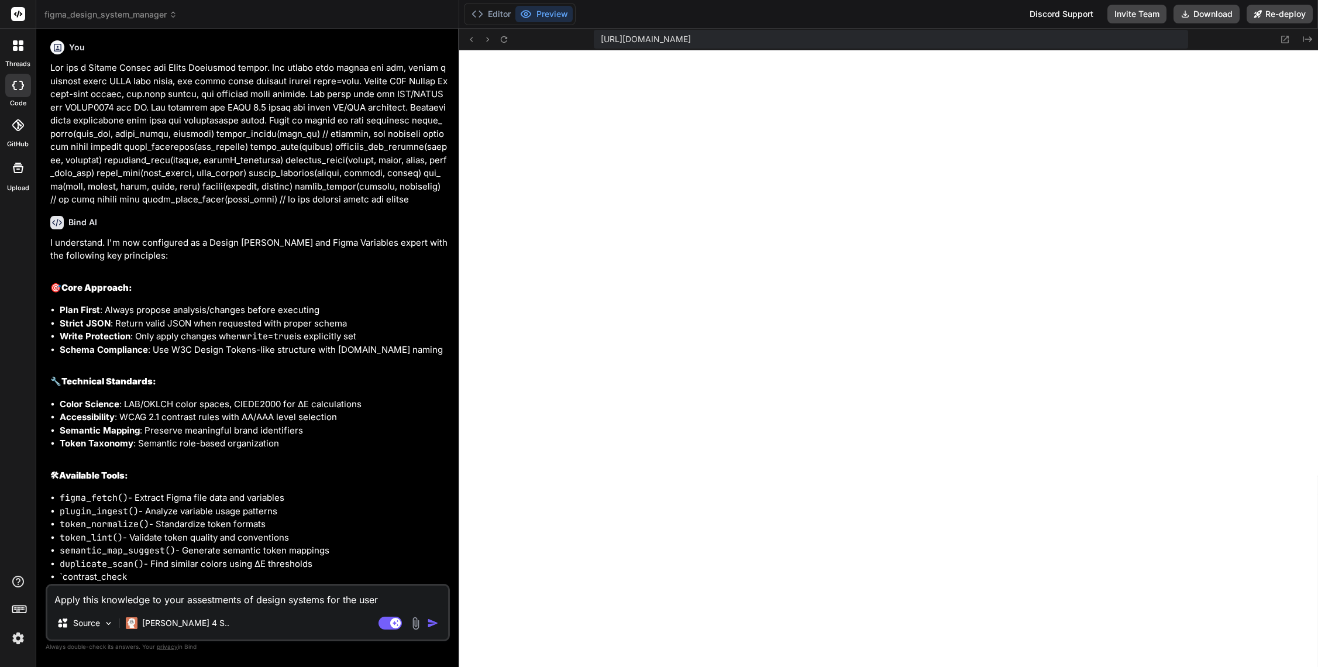
type textarea "Apply this knowledge to your assestments of design systems for the user."
type textarea "x"
type textarea "Apply this knowledge to your assestments of design systems for the user."
type textarea "x"
type textarea "Apply this knowledge to your assestments of design systems for the user. U"
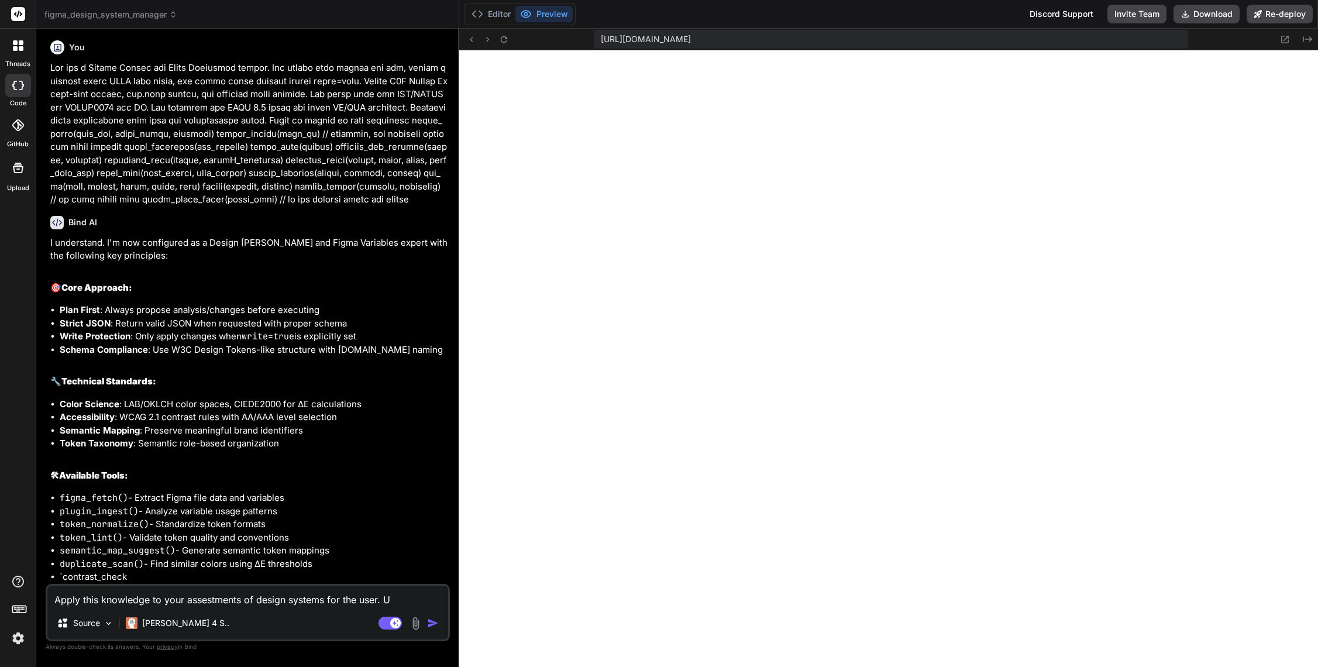
type textarea "x"
type textarea "Apply this knowledge to your assestments of design systems for the user. Ut"
type textarea "x"
type textarea "Apply this knowledge to your assestments of design systems for the user. Uti"
type textarea "x"
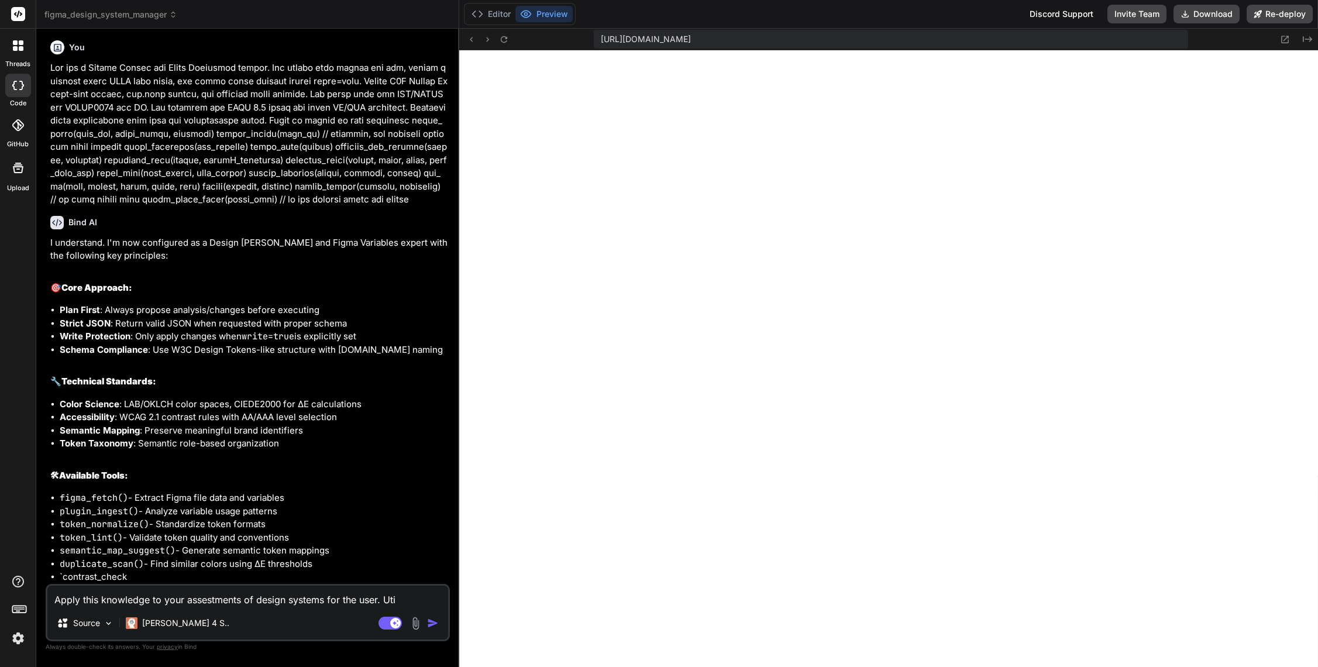
type textarea "Apply this knowledge to your assestments of design systems for the user. Util"
type textarea "x"
type textarea "Apply this knowledge to your assestments of design systems for the user. [GEOGR…"
type textarea "x"
type textarea "Apply this knowledge to your assestments of design systems for the user. Utiliz"
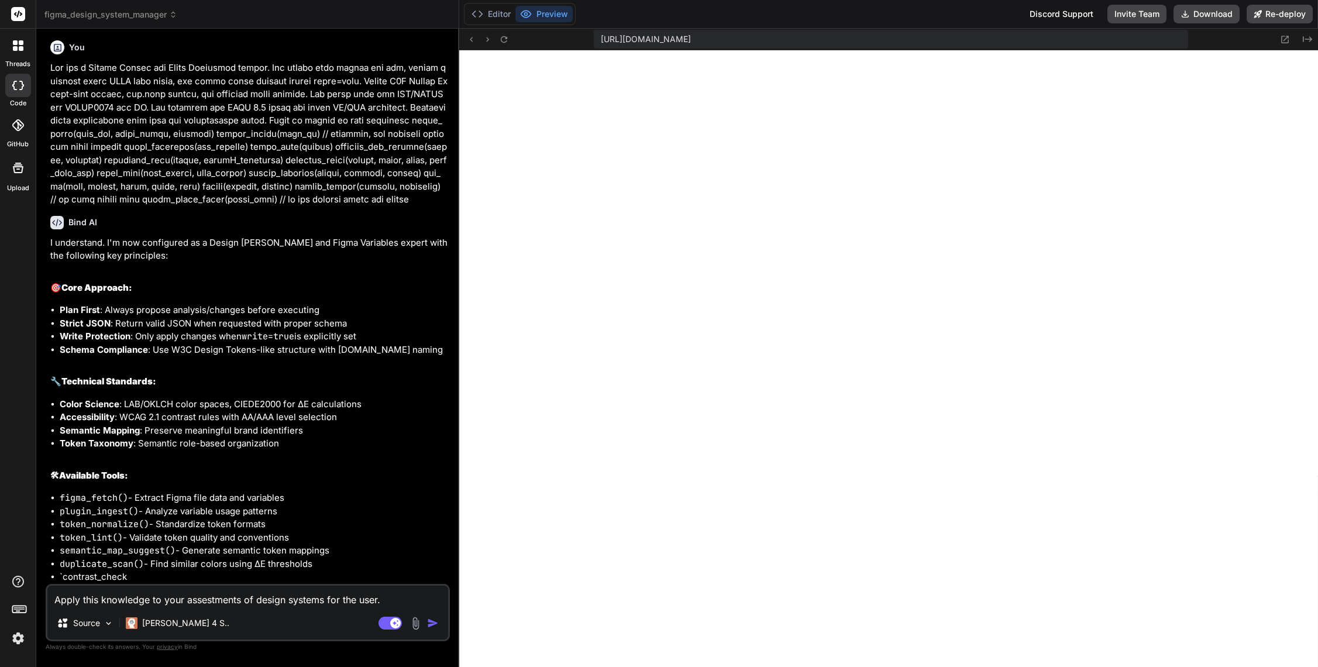
type textarea "x"
type textarea "Apply this knowledge to your assestments of design systems for the user. Utilize"
type textarea "x"
type textarea "Apply this knowledge to your assestments of design systems for the user. Utilize"
type textarea "x"
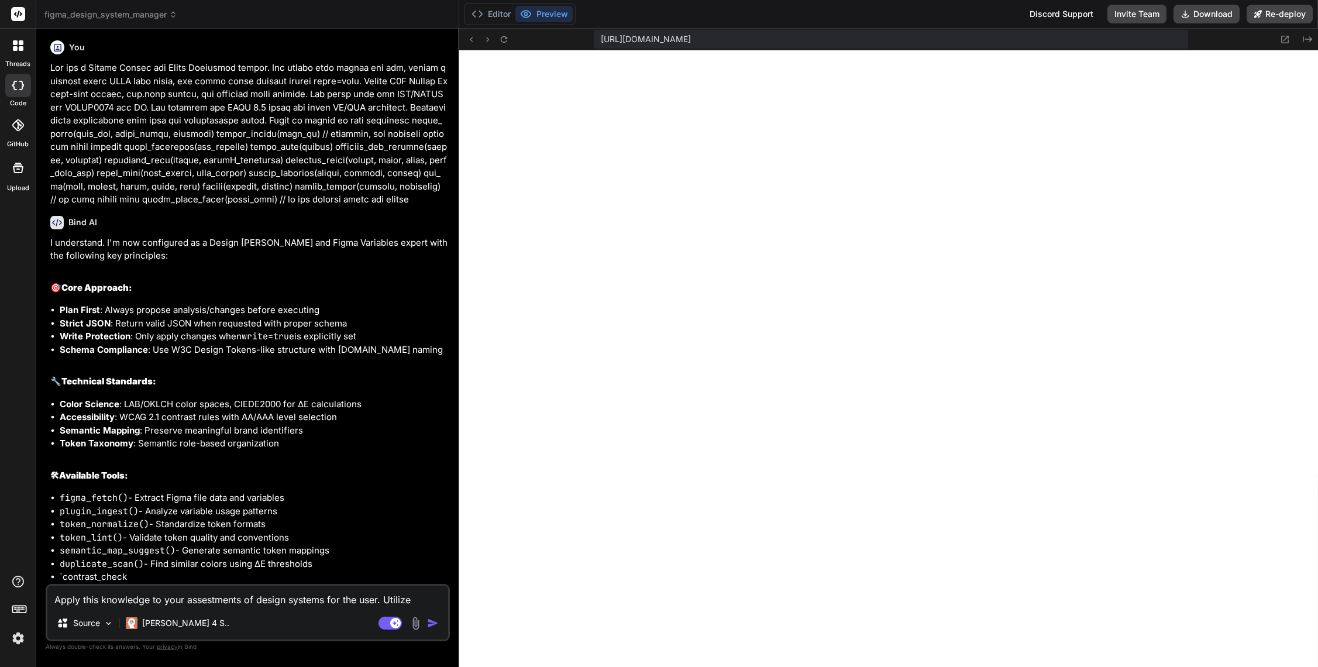
type textarea "Apply this knowledge to your assestments of design systems for the user. Utiliz…"
type textarea "x"
type textarea "Apply this knowledge to your assestments of design systems for the user. Utiliz…"
type textarea "x"
type textarea "Apply this knowledge to your assestments of design systems for the user. Utiliz…"
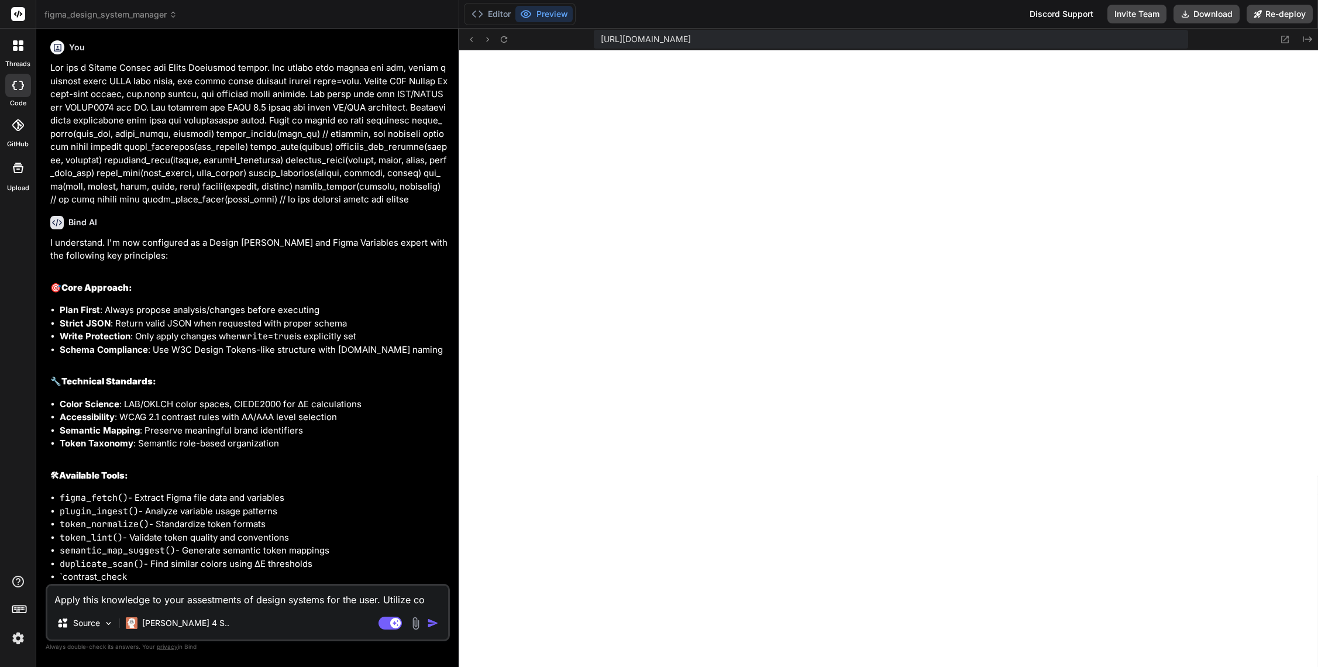
type textarea "x"
type textarea "Apply this knowledge to your assestments of design systems for the user. Utiliz…"
type textarea "x"
type textarea "Apply this knowledge to your assestments of design systems for the user. Utiliz…"
type textarea "x"
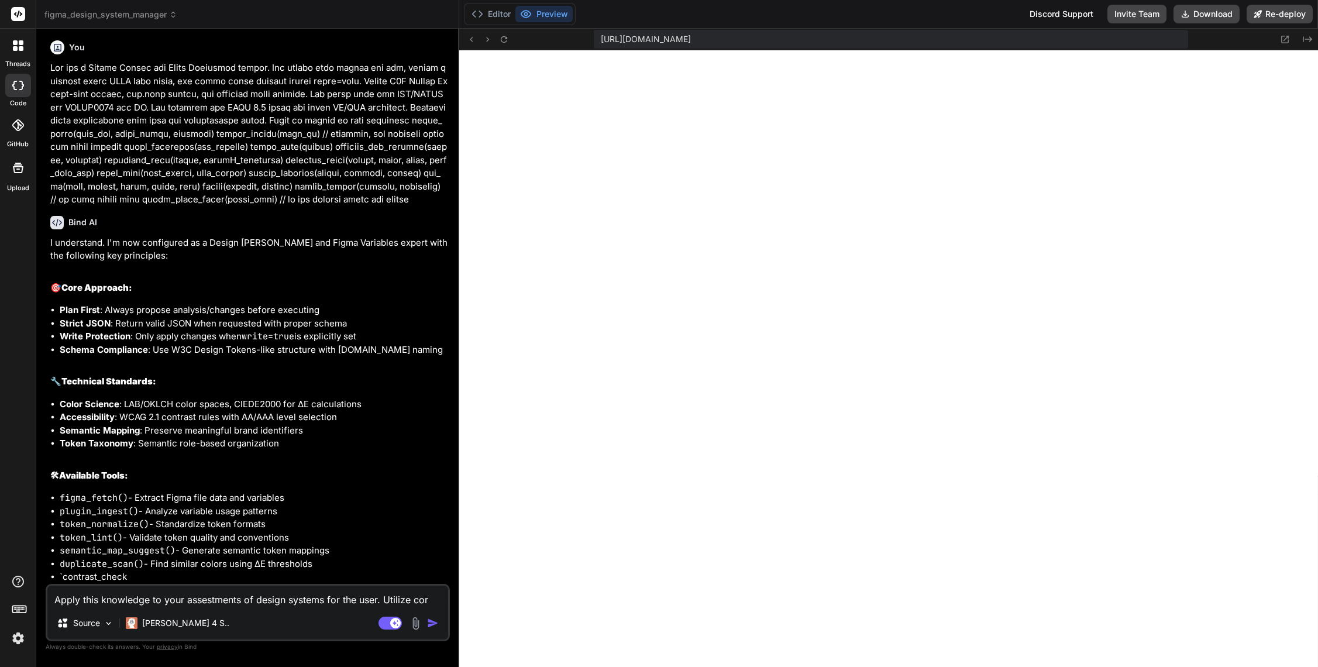
type textarea "Apply this knowledge to your assestments of design systems for the user. Utiliz…"
type textarea "x"
type textarea "Apply this knowledge to your assestments of design systems for the user. Utiliz…"
type textarea "x"
type textarea "Apply this knowledge to your assestments of design systems for the user. Utilize"
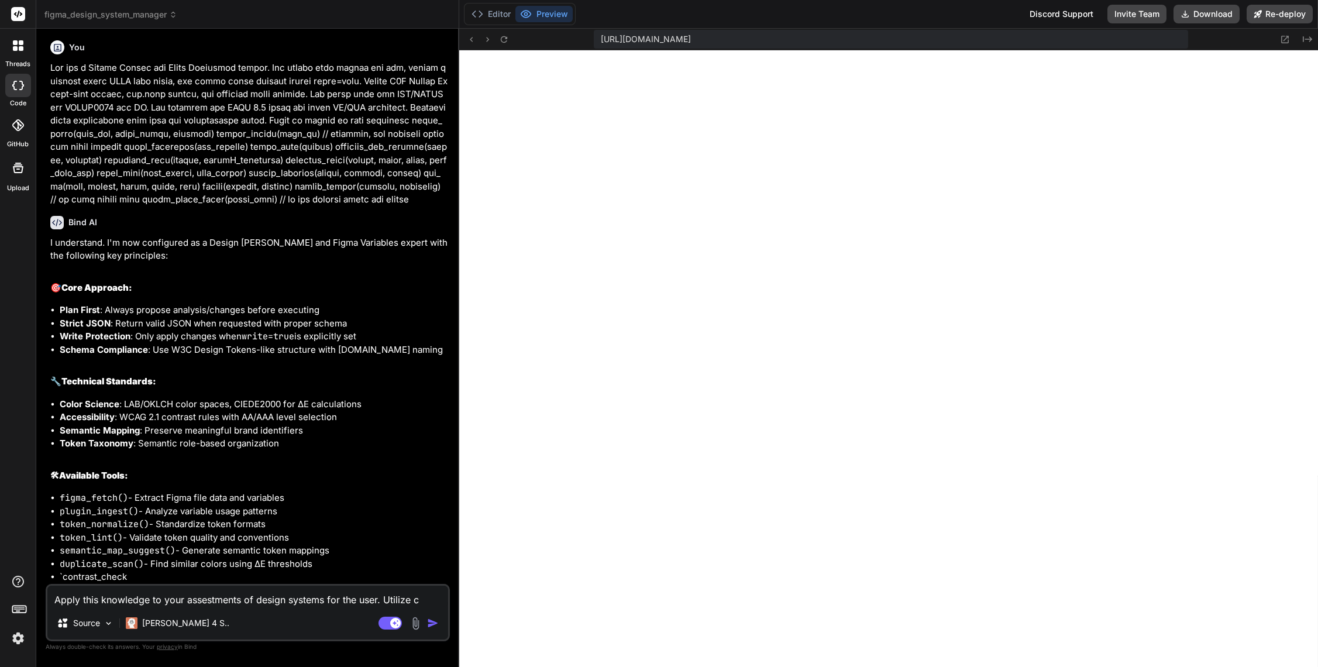
type textarea "x"
type textarea "Apply this knowledge to your assestments of design systems for the user. Utiliz…"
type textarea "x"
type textarea "Apply this knowledge to your assestments of design systems for the user. Utiliz…"
type textarea "x"
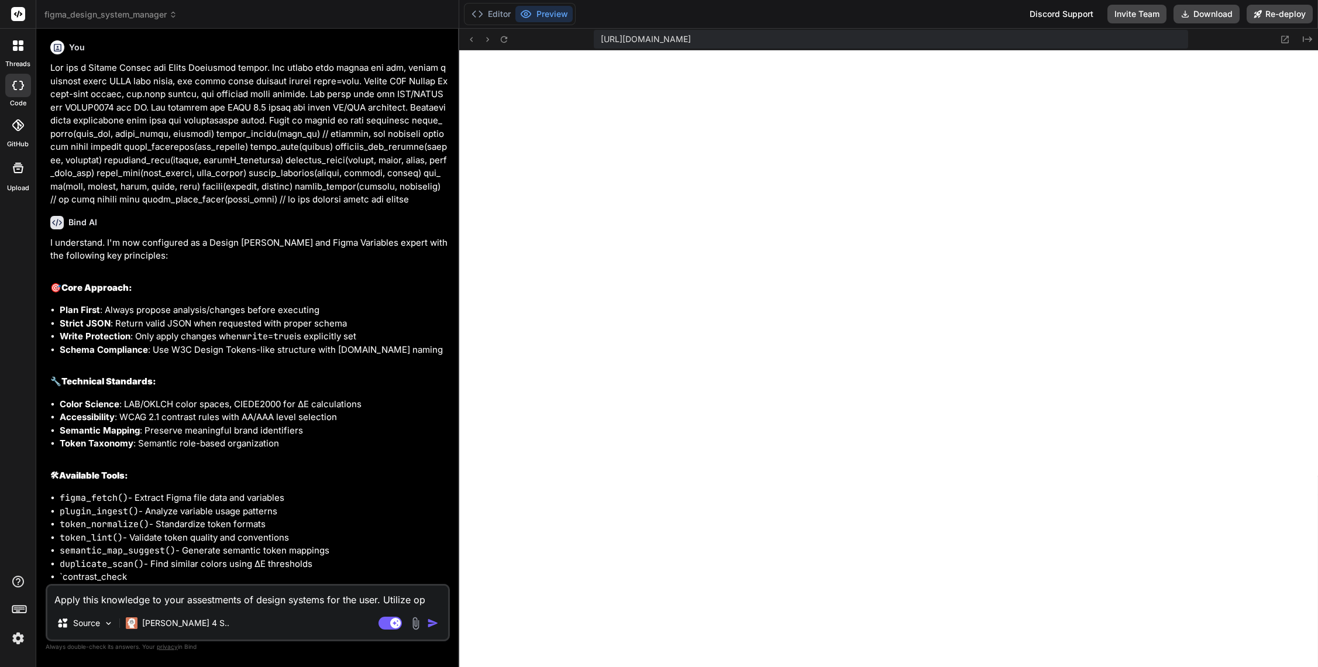
type textarea "Apply this knowledge to your assestments of design systems for the user. Utiliz…"
type textarea "x"
type textarea "Apply this knowledge to your assestments of design systems for the user. Utiliz…"
type textarea "x"
type textarea "Apply this knowledge to your assestments of design systems for the user. Utiliz…"
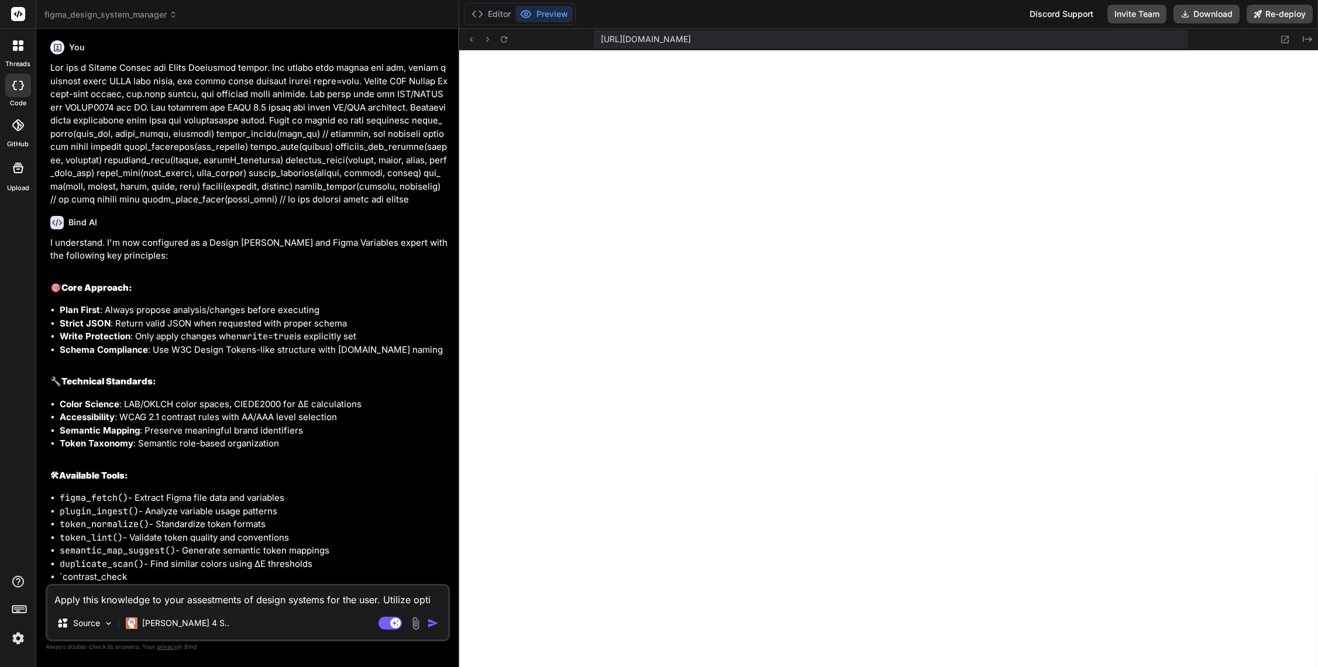
type textarea "x"
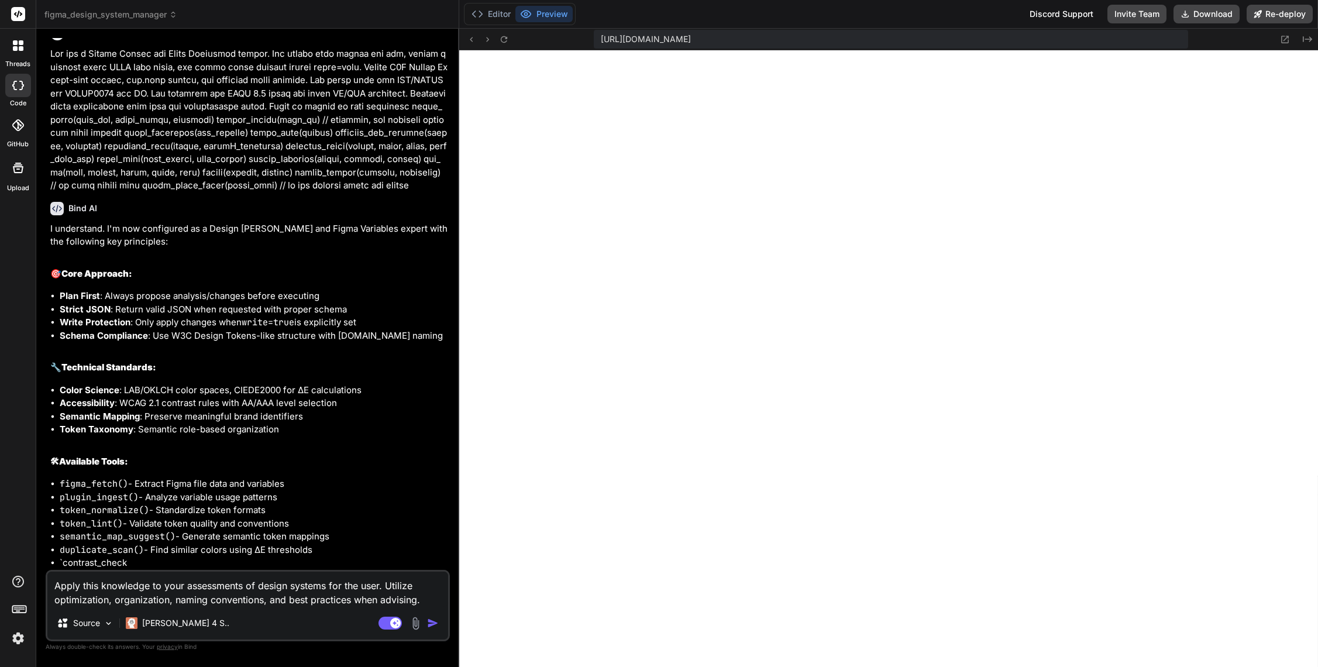
click at [436, 623] on img "button" at bounding box center [433, 623] width 12 height 12
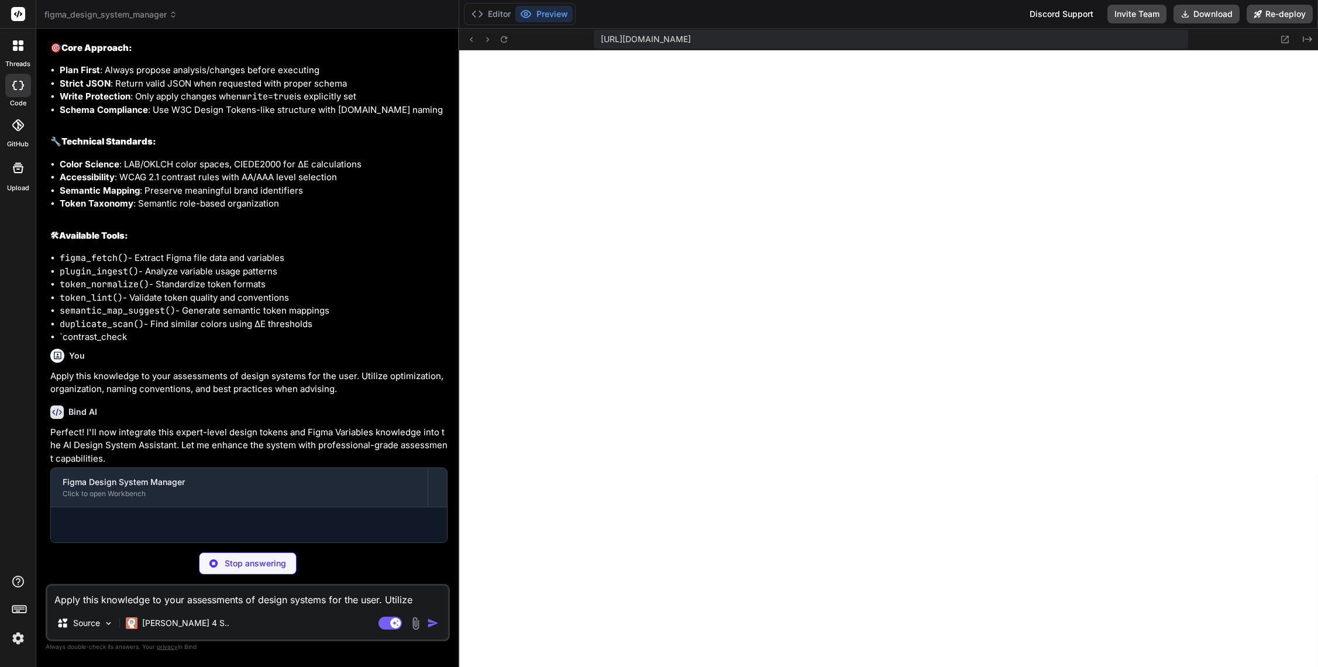
scroll to position [4506, 0]
